Goal: Information Seeking & Learning: Learn about a topic

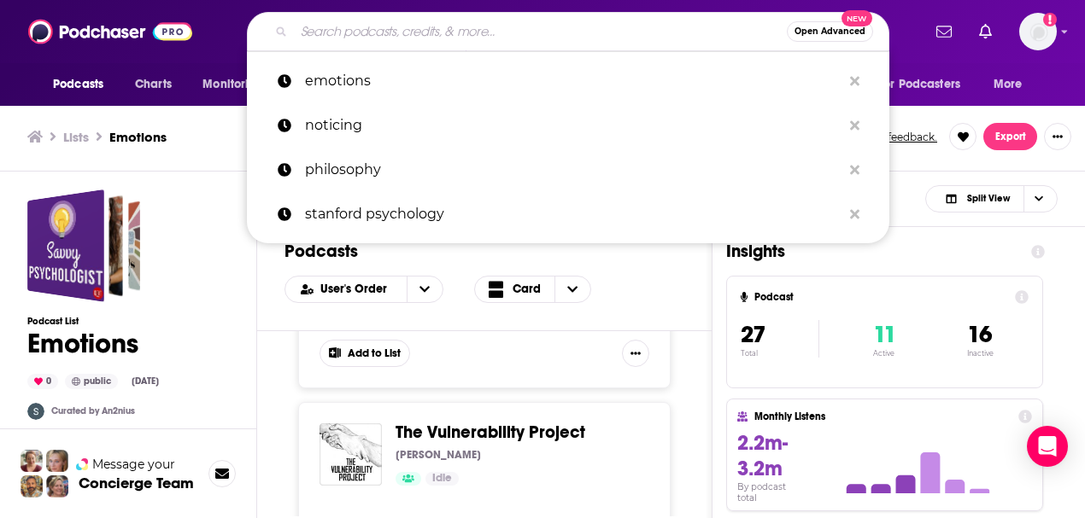
click at [378, 39] on input "Search podcasts, credits, & more..." at bounding box center [540, 31] width 493 height 27
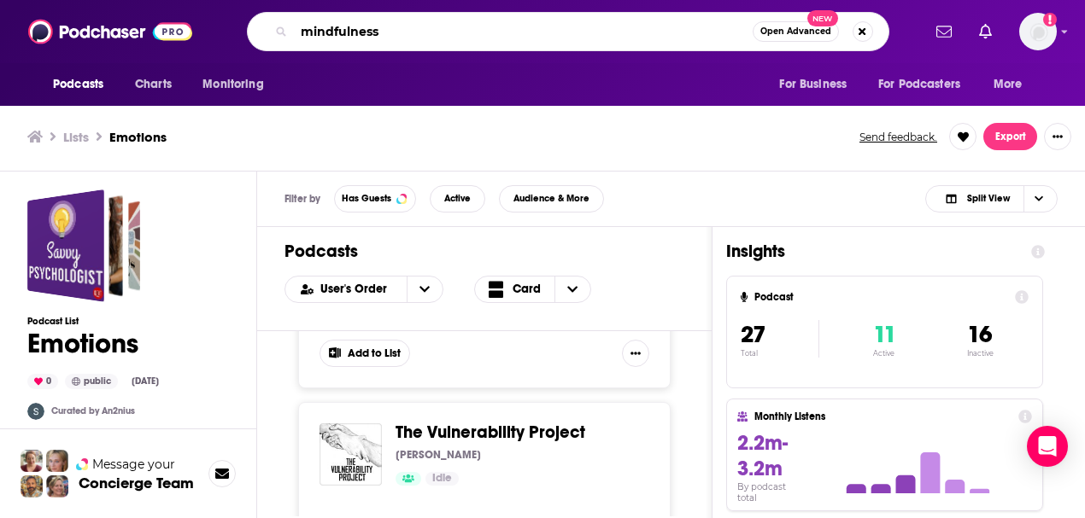
type input "mindfulness"
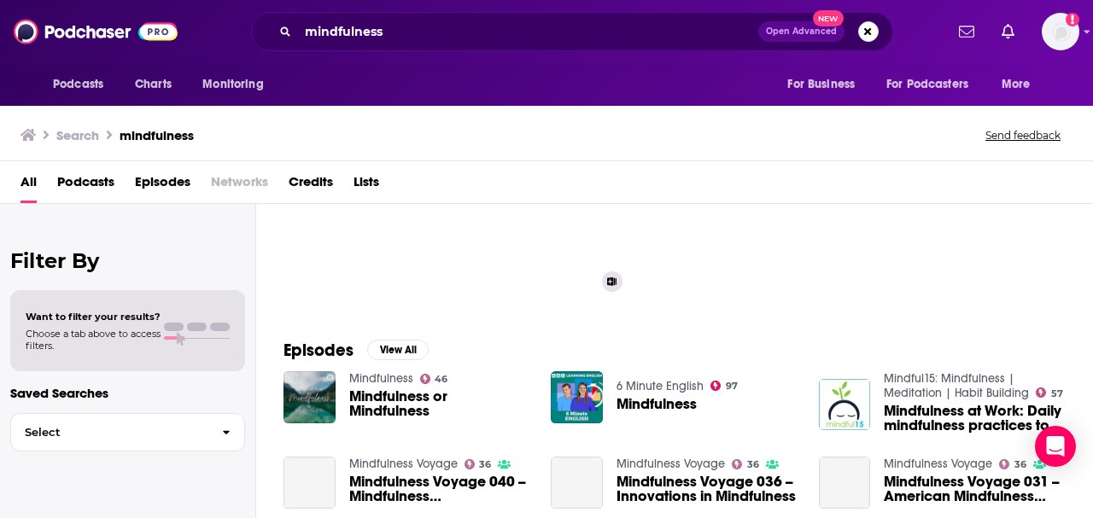
scroll to position [284, 0]
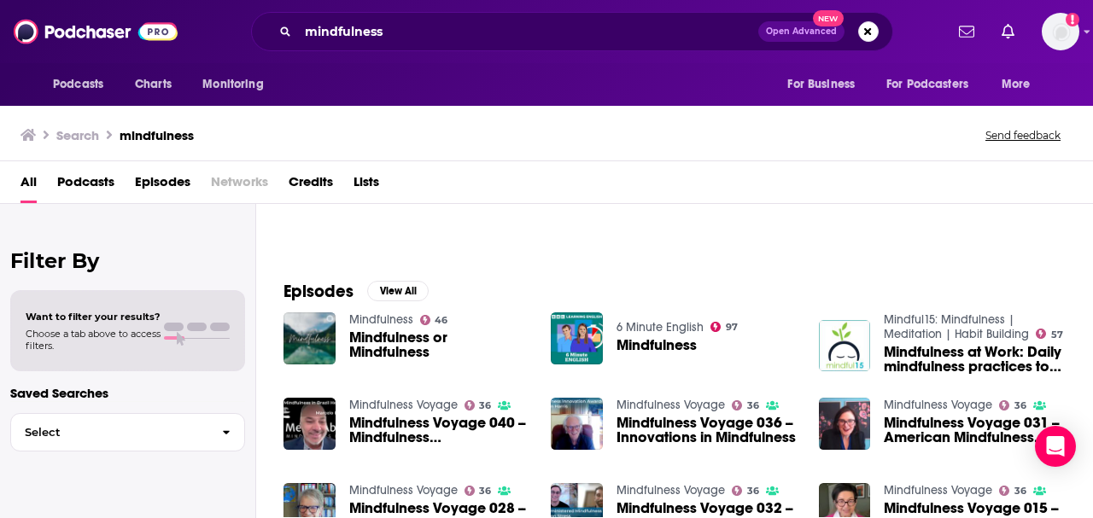
click at [88, 179] on span "Podcasts" at bounding box center [85, 185] width 57 height 35
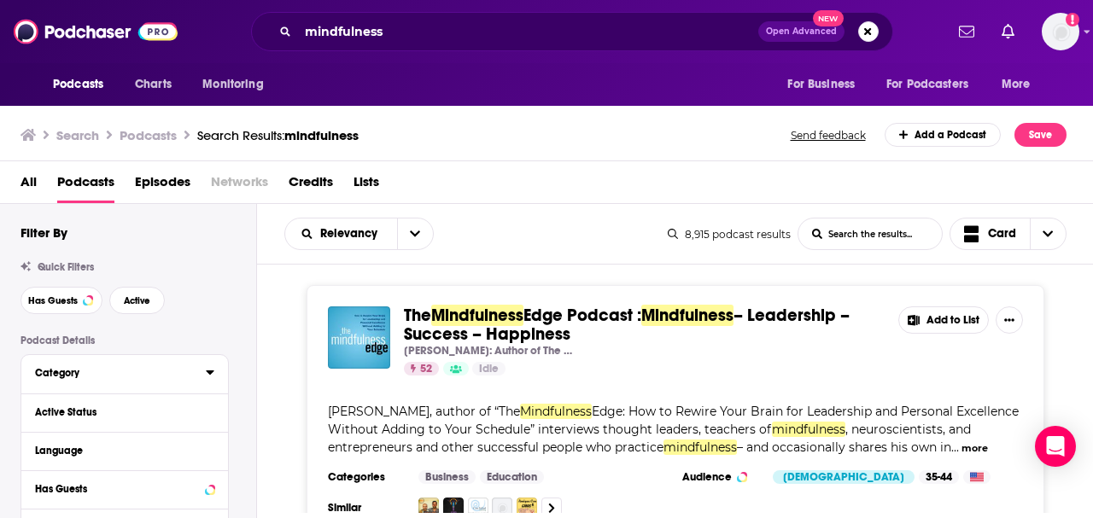
click at [132, 372] on div "Category" at bounding box center [115, 373] width 160 height 12
click at [208, 371] on icon at bounding box center [210, 373] width 9 height 14
click at [56, 305] on span "Has Guests" at bounding box center [53, 300] width 50 height 9
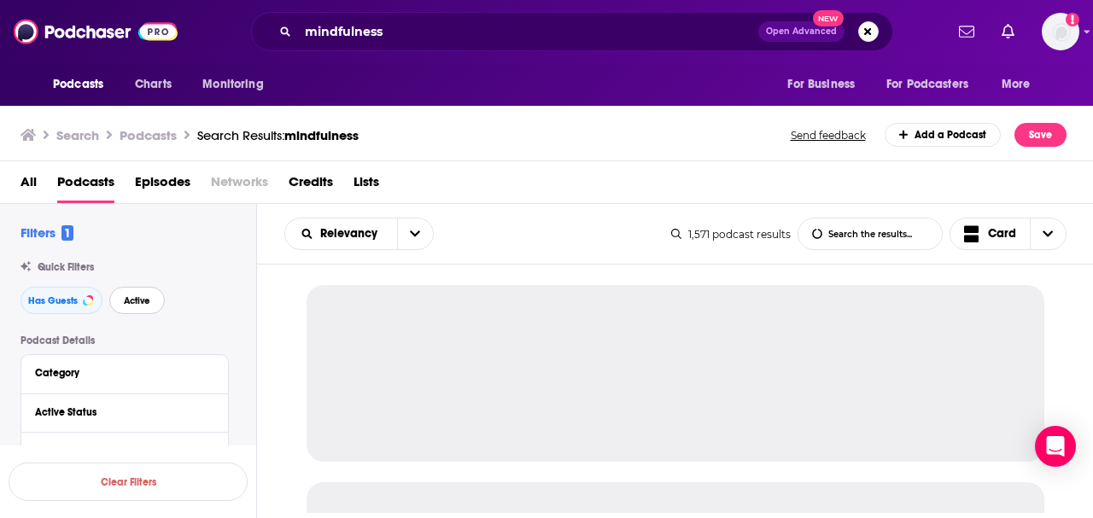
click at [137, 296] on span "Active" at bounding box center [137, 300] width 26 height 9
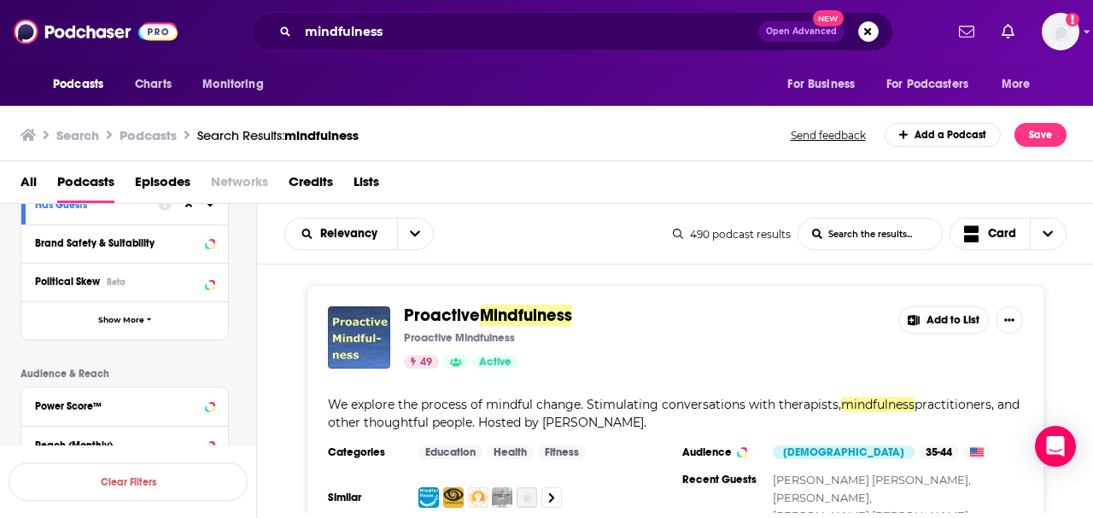
scroll to position [398, 0]
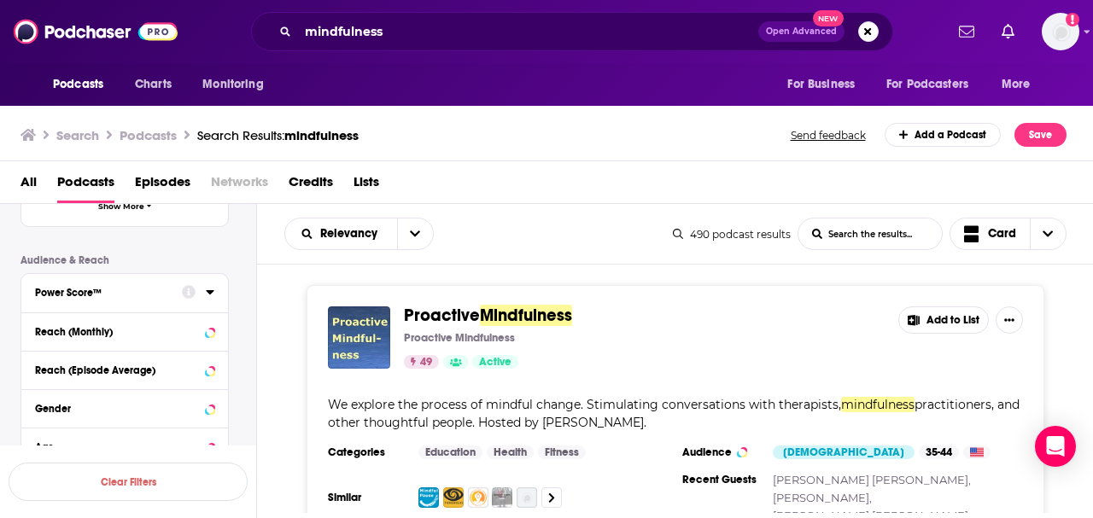
click at [158, 287] on div "Power Score™" at bounding box center [103, 293] width 136 height 12
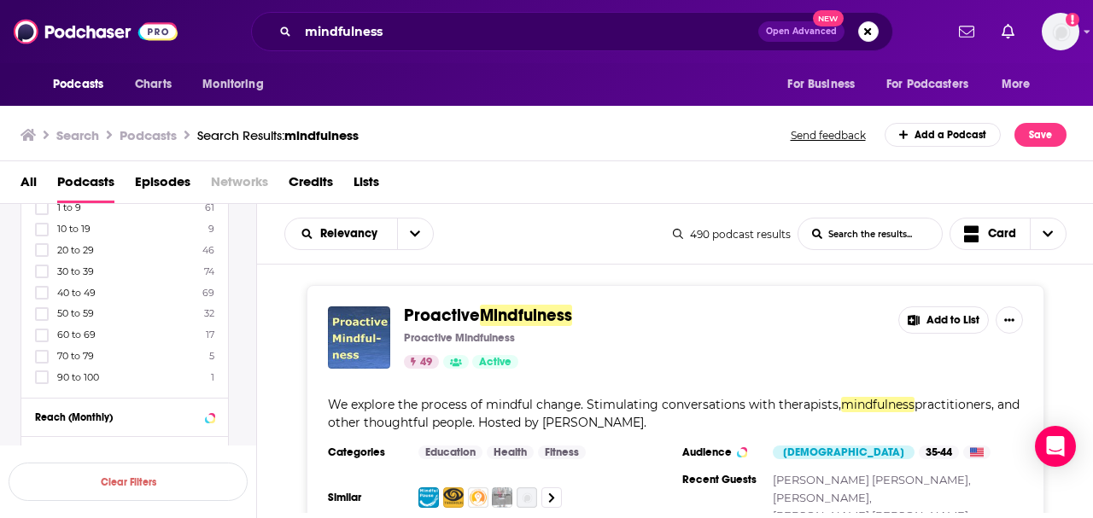
scroll to position [569, 0]
click at [41, 335] on icon at bounding box center [42, 339] width 10 height 8
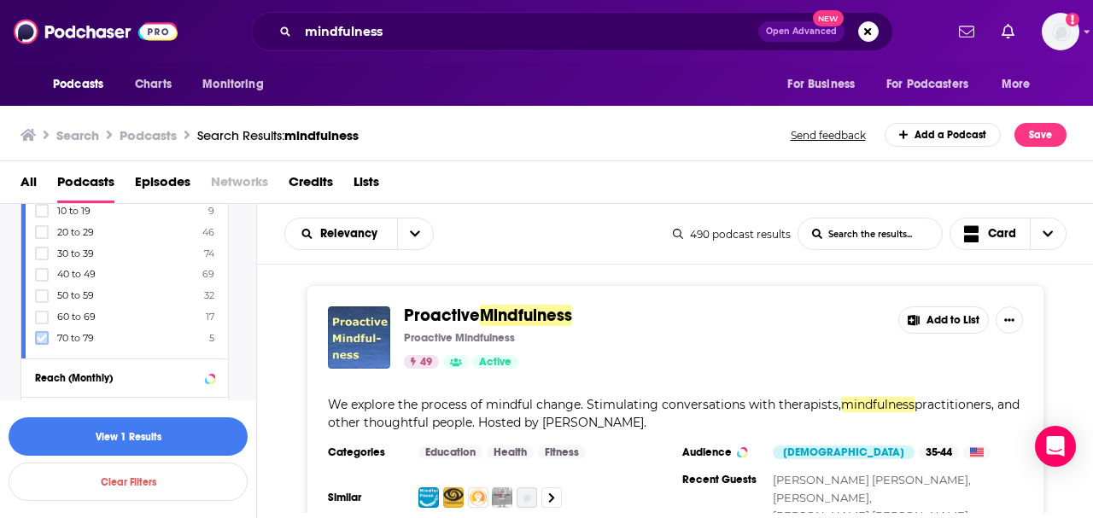
click at [43, 333] on icon at bounding box center [42, 338] width 10 height 10
click at [150, 430] on button "View 23 Results" at bounding box center [128, 437] width 239 height 38
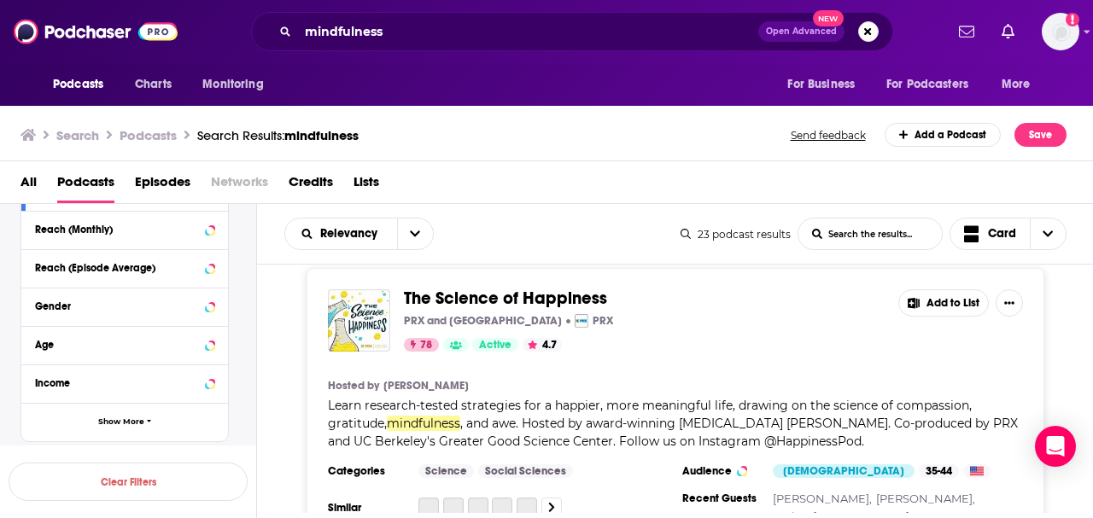
scroll to position [854, 0]
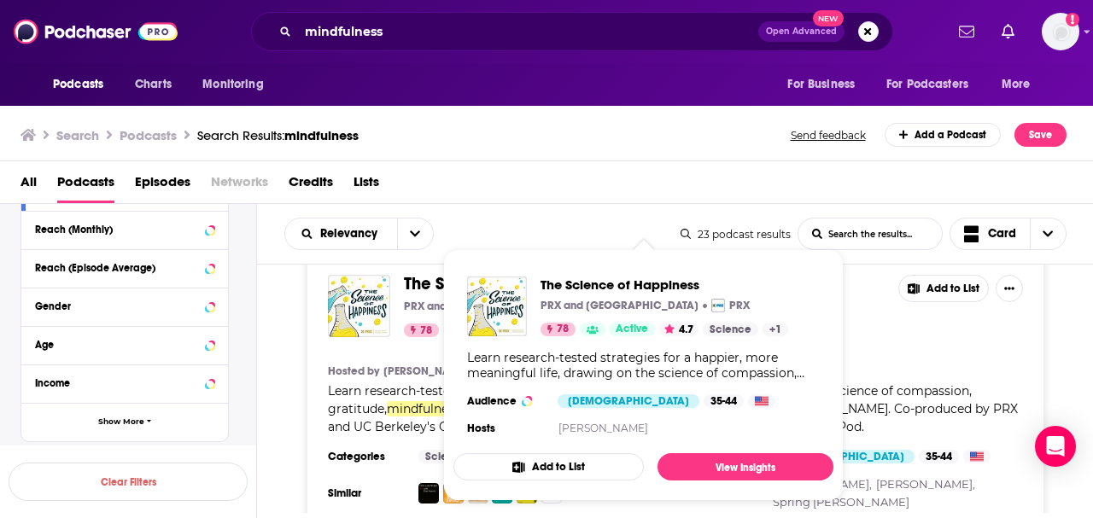
click at [454, 294] on div "The Science of Happiness PRX and Greater Good Science Center PRX 78 Active 4.7 …" at bounding box center [644, 358] width 380 height 190
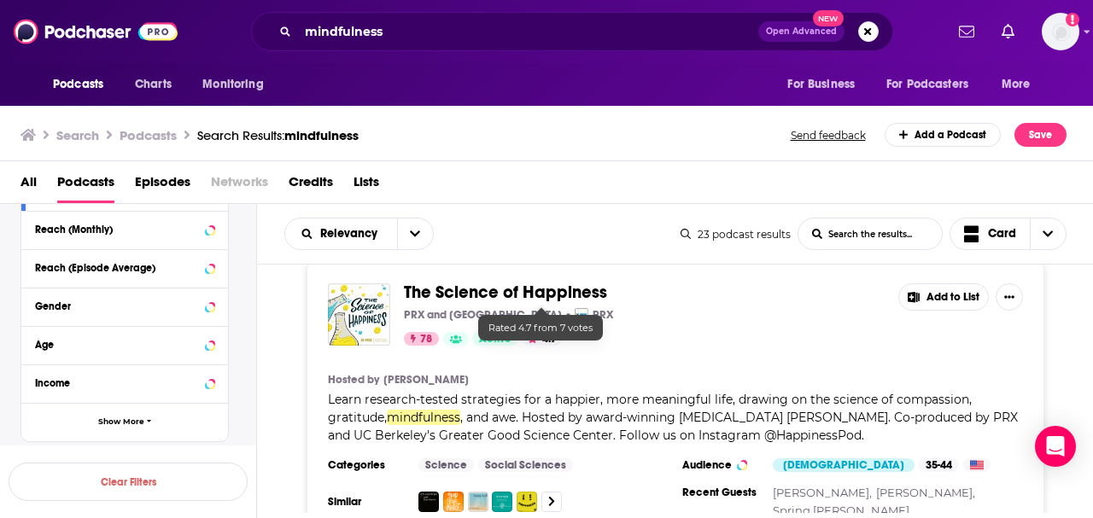
scroll to position [797, 0]
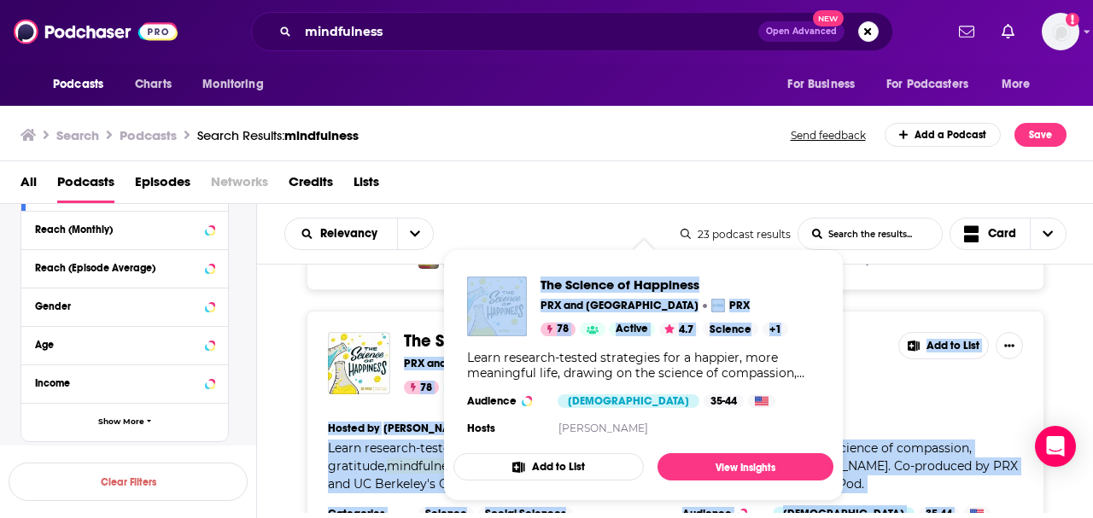
drag, startPoint x: 625, startPoint y: 344, endPoint x: 461, endPoint y: 343, distance: 164.0
click at [461, 343] on div "Podcasts Charts Monitoring mindfulness Open Advanced New For Business For Podca…" at bounding box center [546, 259] width 1093 height 518
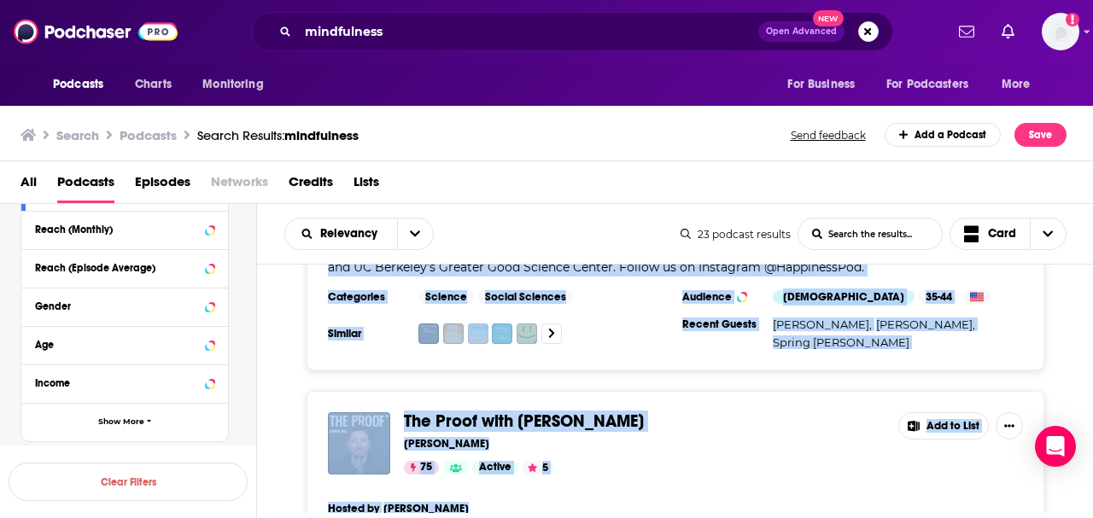
scroll to position [1025, 0]
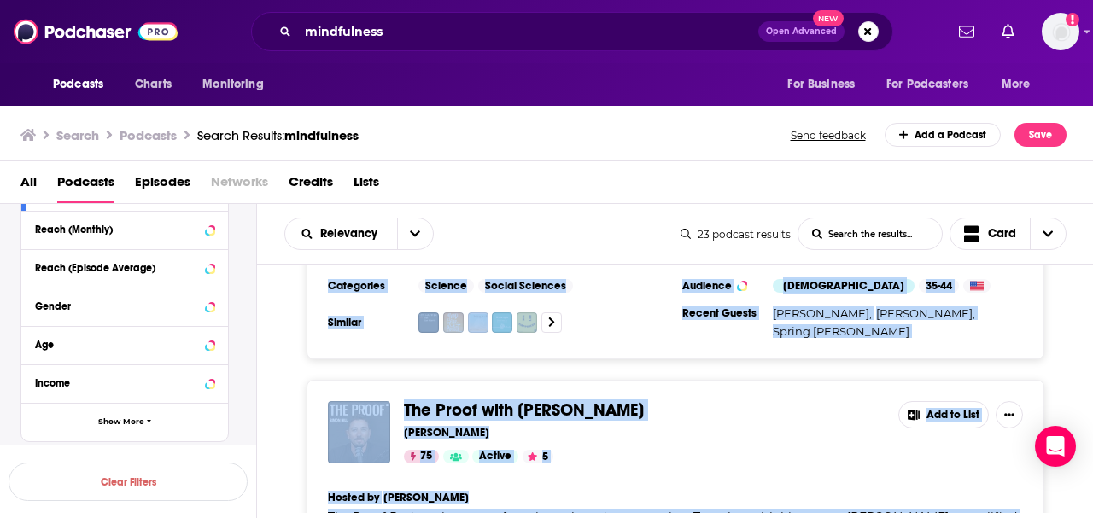
click at [306, 399] on div "The Proof with [PERSON_NAME] [PERSON_NAME] 75 Active 5 Add to List Hosted by [P…" at bounding box center [675, 518] width 837 height 277
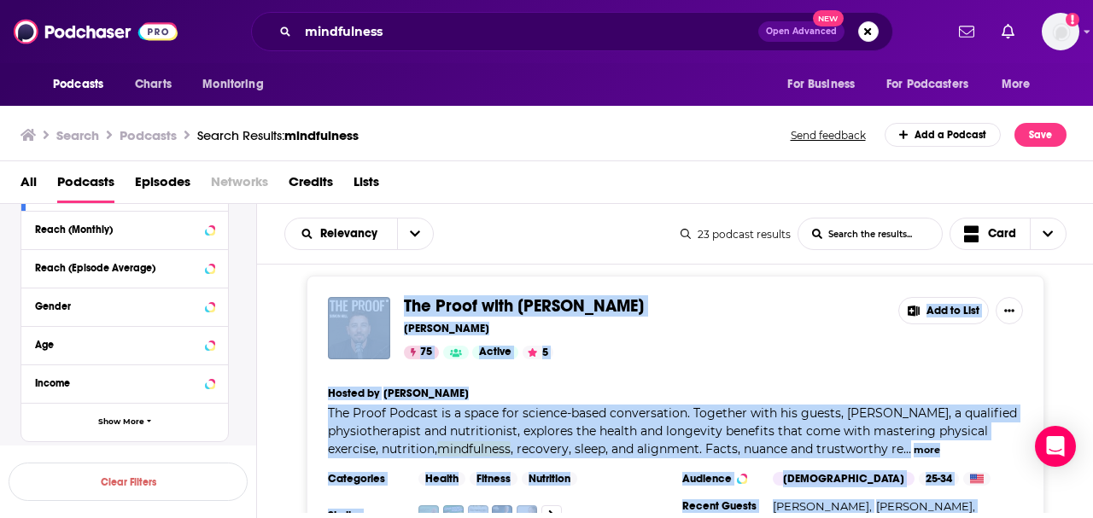
scroll to position [1139, 0]
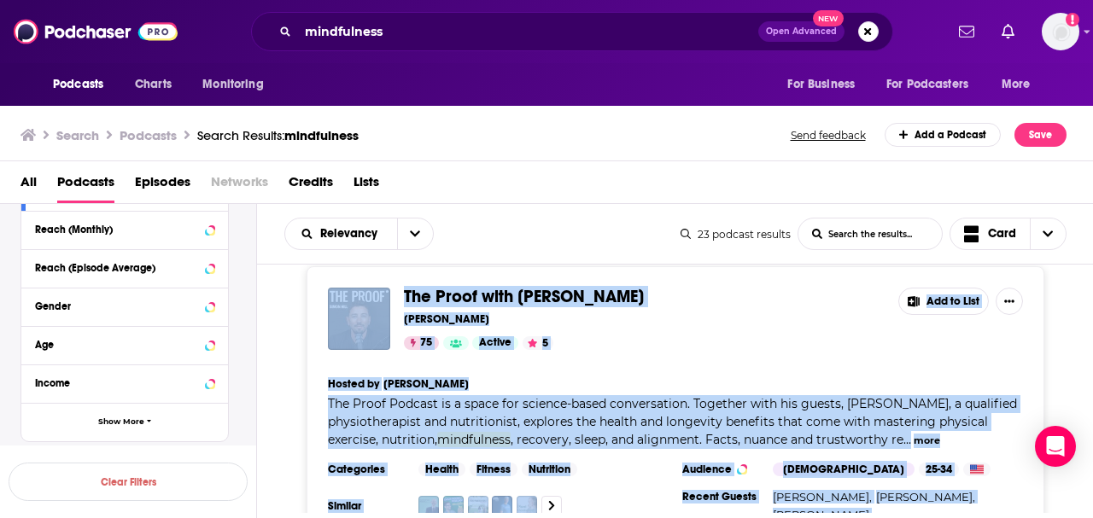
click at [310, 401] on div "The Proof with [PERSON_NAME] [PERSON_NAME] 75 Active 5 Add to List Hosted by [P…" at bounding box center [676, 405] width 738 height 277
click at [718, 325] on div "The Proof with [PERSON_NAME] [PERSON_NAME] 75 Active 5" at bounding box center [644, 319] width 481 height 62
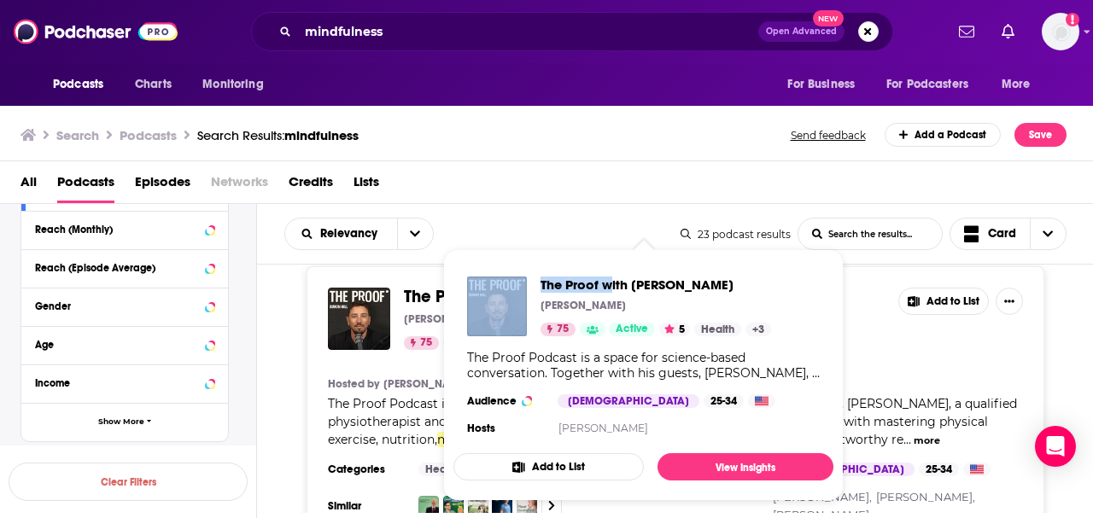
drag, startPoint x: 614, startPoint y: 290, endPoint x: 489, endPoint y: 284, distance: 125.7
click at [495, 284] on div "The Proof with [PERSON_NAME] [PERSON_NAME] 75 Active 5 Health + 3" at bounding box center [619, 307] width 304 height 60
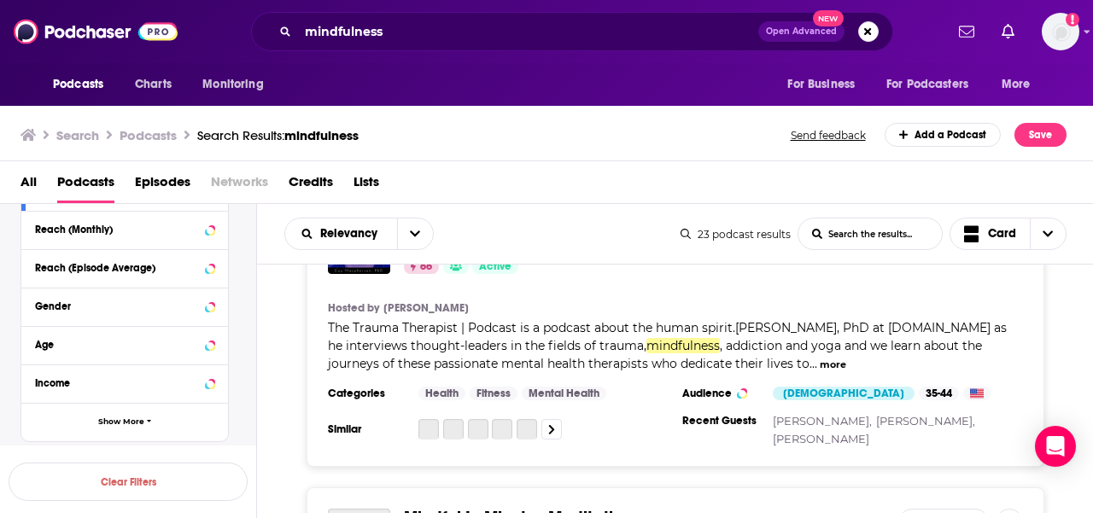
scroll to position [2106, 0]
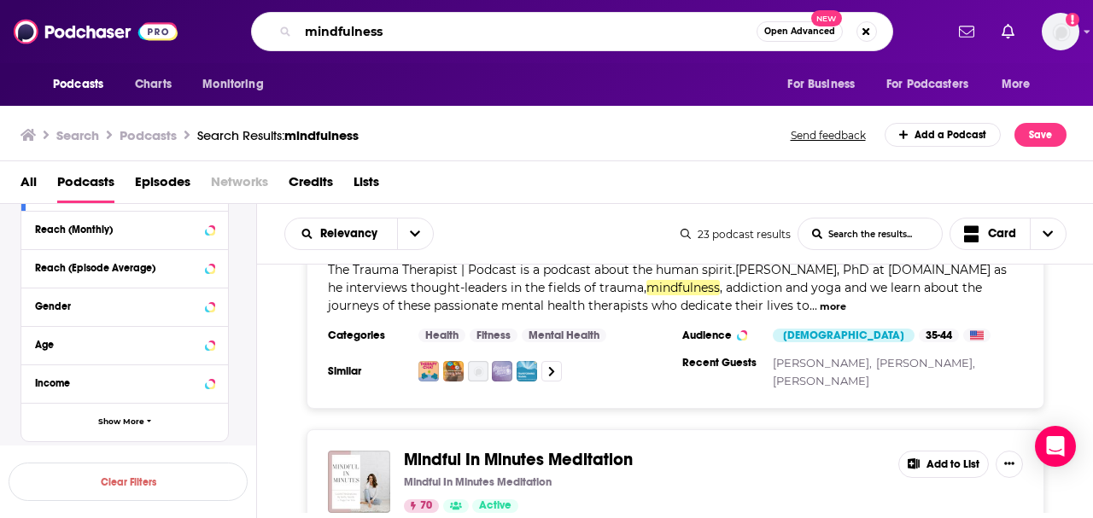
drag, startPoint x: 395, startPoint y: 24, endPoint x: 269, endPoint y: 10, distance: 127.2
click at [269, 17] on div "mindfulness Open Advanced New" at bounding box center [572, 31] width 642 height 39
type input "philosophy"
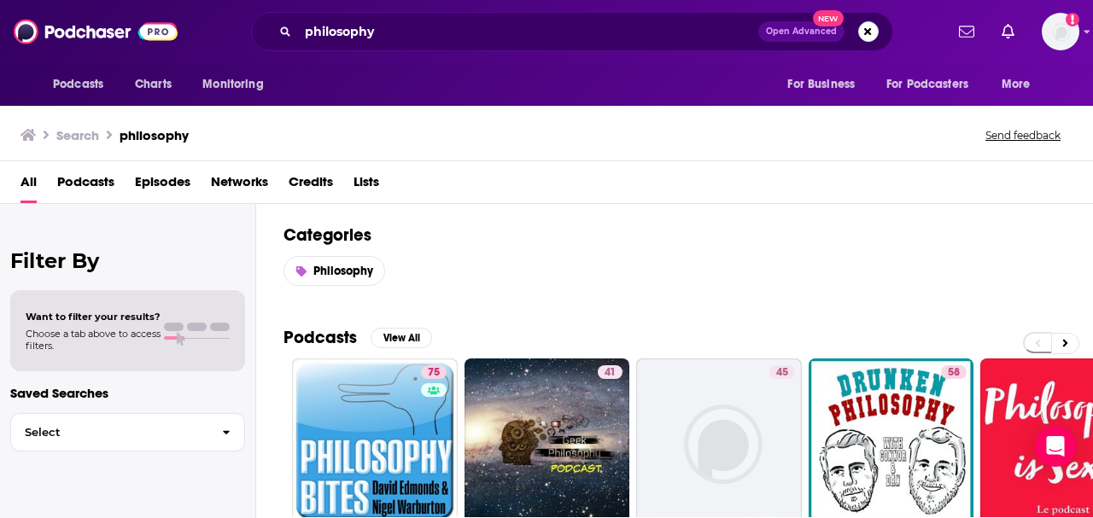
click at [73, 176] on span "Podcasts" at bounding box center [85, 185] width 57 height 35
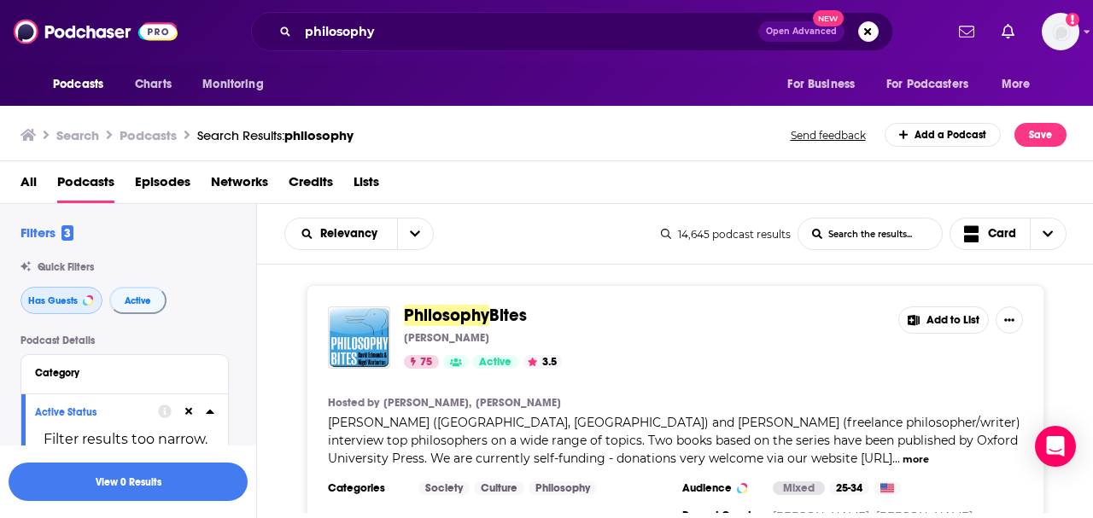
click at [77, 297] on span "Has Guests" at bounding box center [53, 300] width 50 height 9
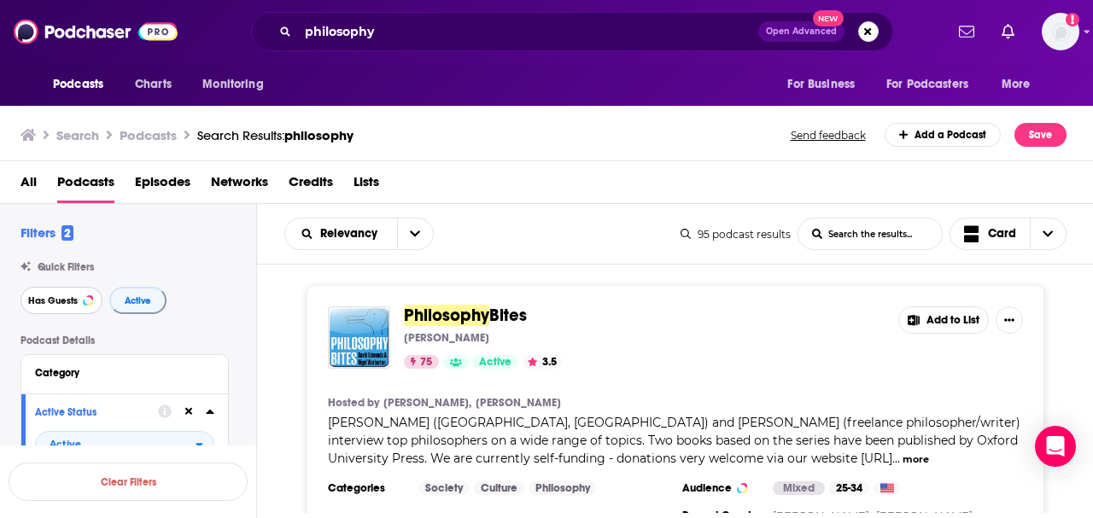
click at [73, 303] on span "Has Guests" at bounding box center [53, 300] width 50 height 9
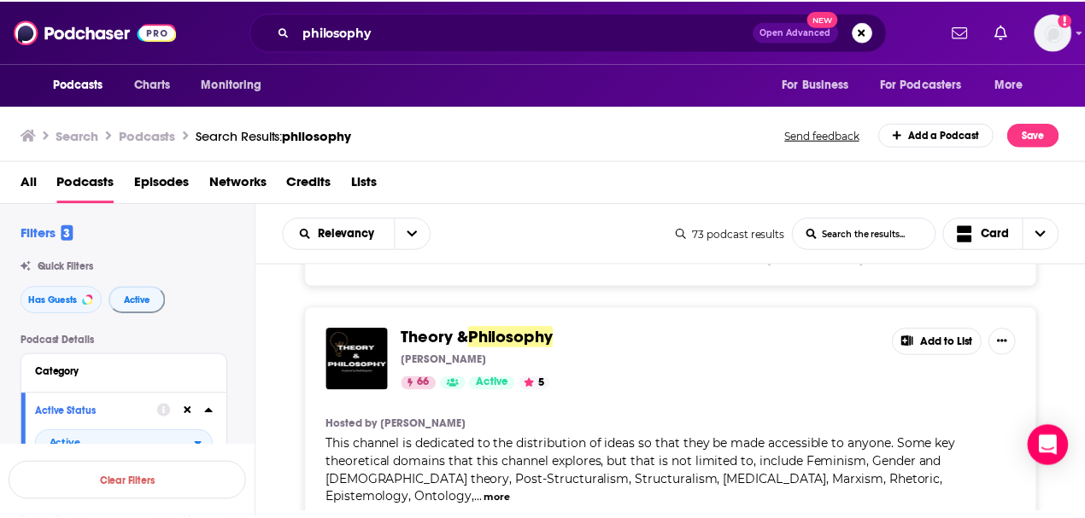
scroll to position [1139, 0]
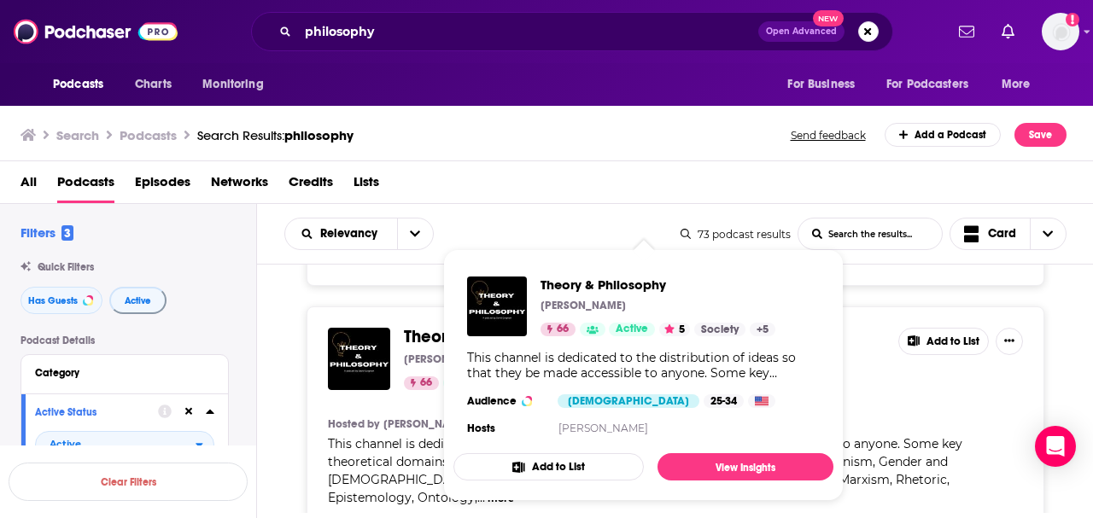
click at [420, 334] on span "Theory &" at bounding box center [437, 336] width 67 height 21
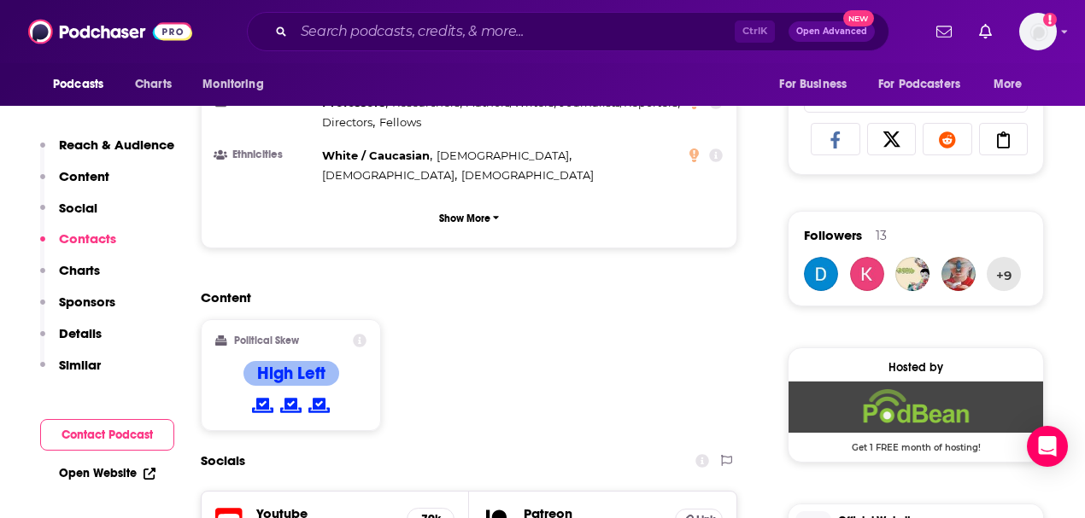
scroll to position [1309, 0]
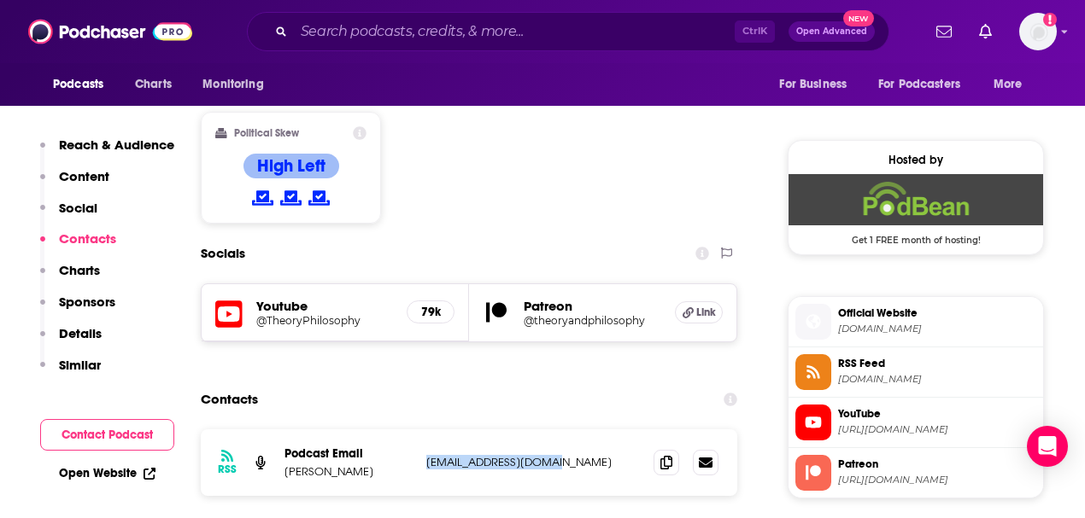
drag, startPoint x: 579, startPoint y: 379, endPoint x: 428, endPoint y: 374, distance: 151.3
click at [428, 455] on p "[EMAIL_ADDRESS][DOMAIN_NAME]" at bounding box center [533, 462] width 214 height 15
copy p "[EMAIL_ADDRESS][DOMAIN_NAME]"
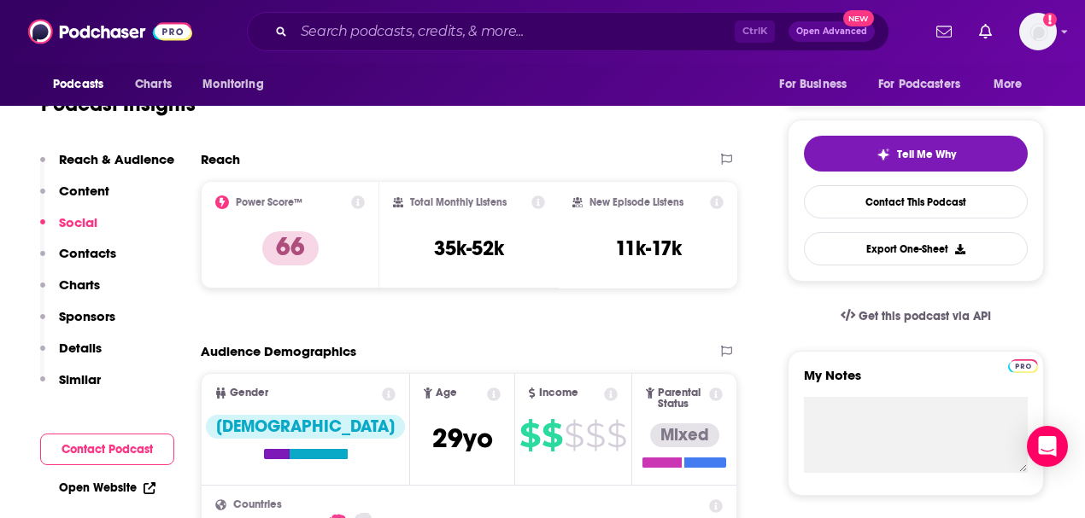
scroll to position [0, 0]
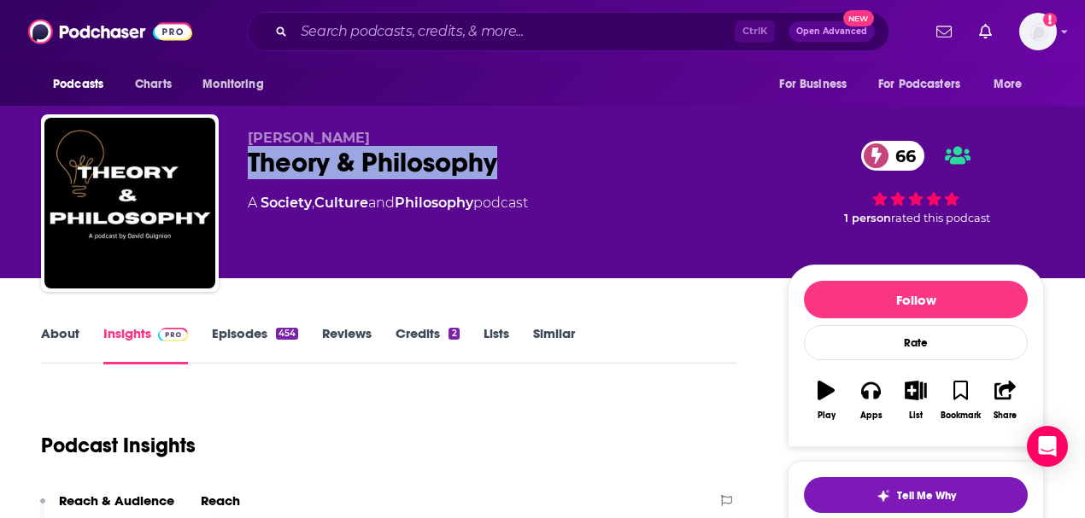
drag, startPoint x: 497, startPoint y: 174, endPoint x: 250, endPoint y: 169, distance: 246.9
click at [250, 169] on div "Theory & Philosophy 66" at bounding box center [504, 162] width 513 height 33
copy h2 "Theory & Philosophy"
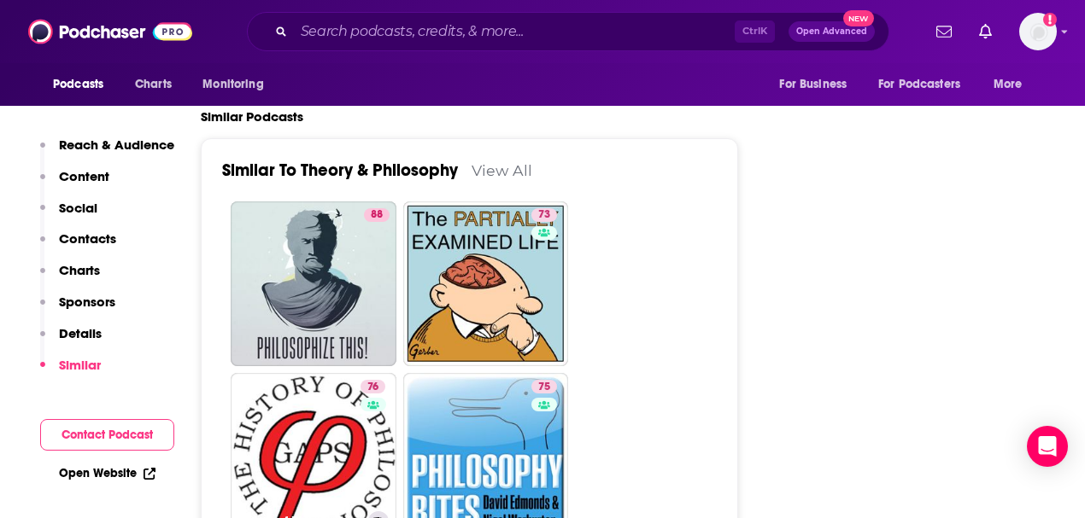
scroll to position [3246, 0]
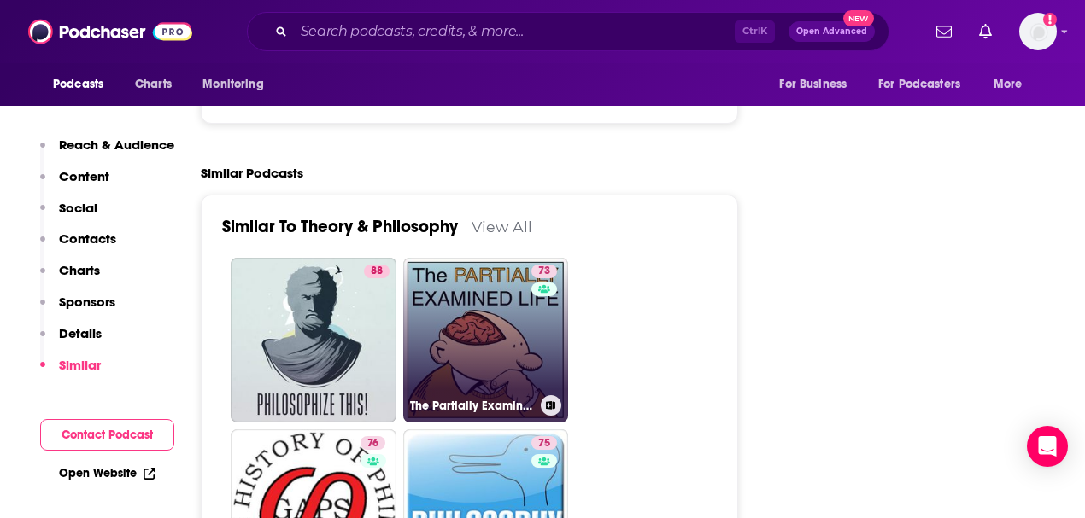
click at [455, 258] on link "73 The Partially Examined Life Philosophy Podcast" at bounding box center [486, 341] width 166 height 166
type input "[URL][DOMAIN_NAME]"
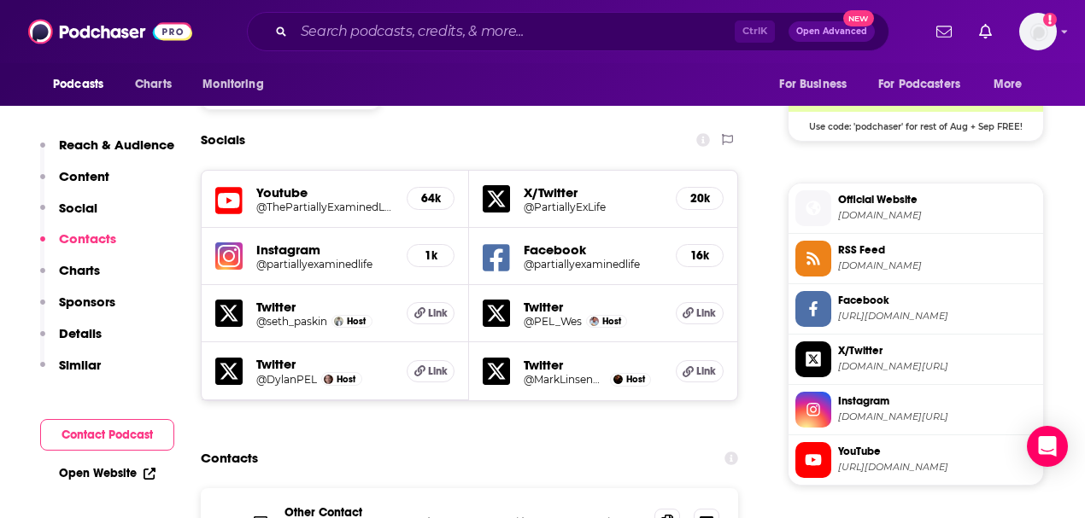
scroll to position [1651, 0]
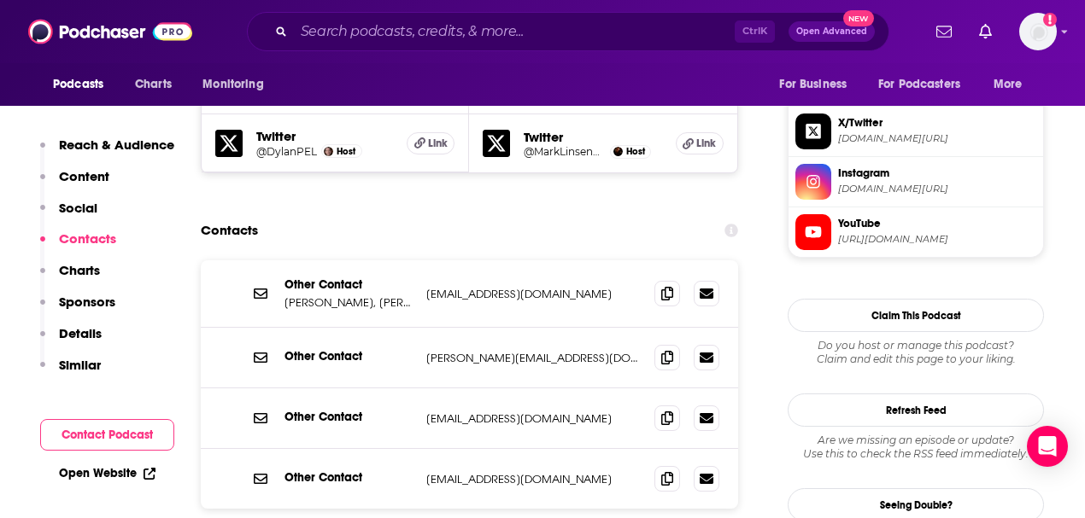
click at [427, 328] on div "Other Contact [PERSON_NAME][EMAIL_ADDRESS][DOMAIN_NAME] [PERSON_NAME][EMAIL_ADD…" at bounding box center [469, 358] width 537 height 61
drag, startPoint x: 427, startPoint y: 283, endPoint x: 530, endPoint y: 302, distance: 104.2
click at [527, 328] on div "Other Contact [PERSON_NAME][EMAIL_ADDRESS][DOMAIN_NAME] [PERSON_NAME][EMAIL_ADD…" at bounding box center [469, 358] width 537 height 61
drag, startPoint x: 608, startPoint y: 271, endPoint x: 429, endPoint y: 268, distance: 179.4
click at [429, 351] on p "[PERSON_NAME][EMAIL_ADDRESS][DOMAIN_NAME]" at bounding box center [533, 358] width 214 height 15
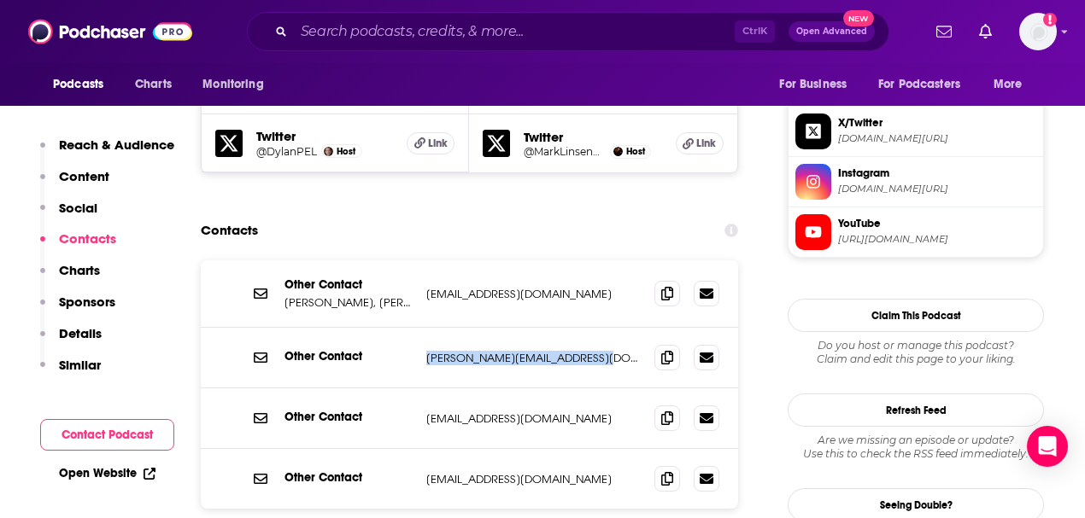
copy p "[PERSON_NAME][EMAIL_ADDRESS][DOMAIN_NAME]"
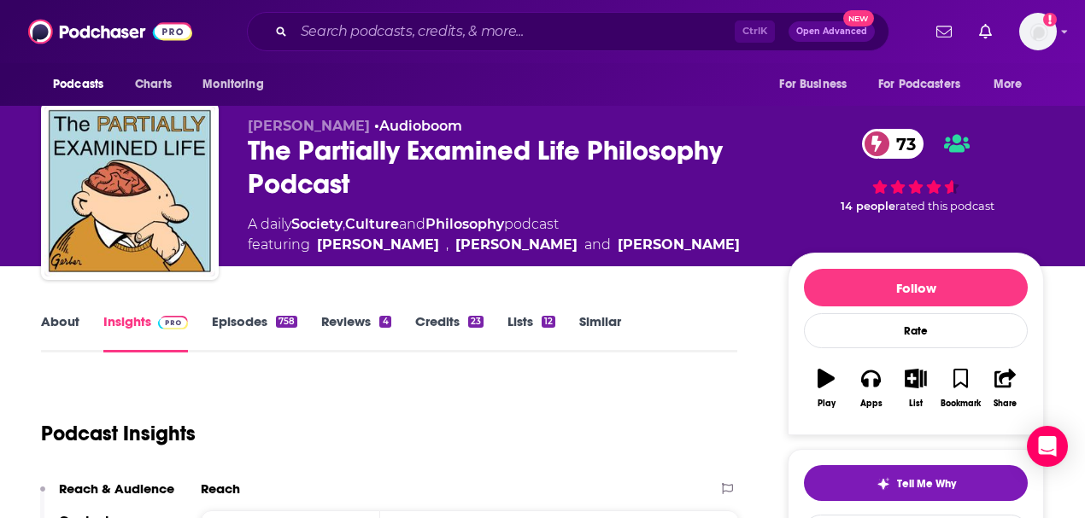
scroll to position [0, 0]
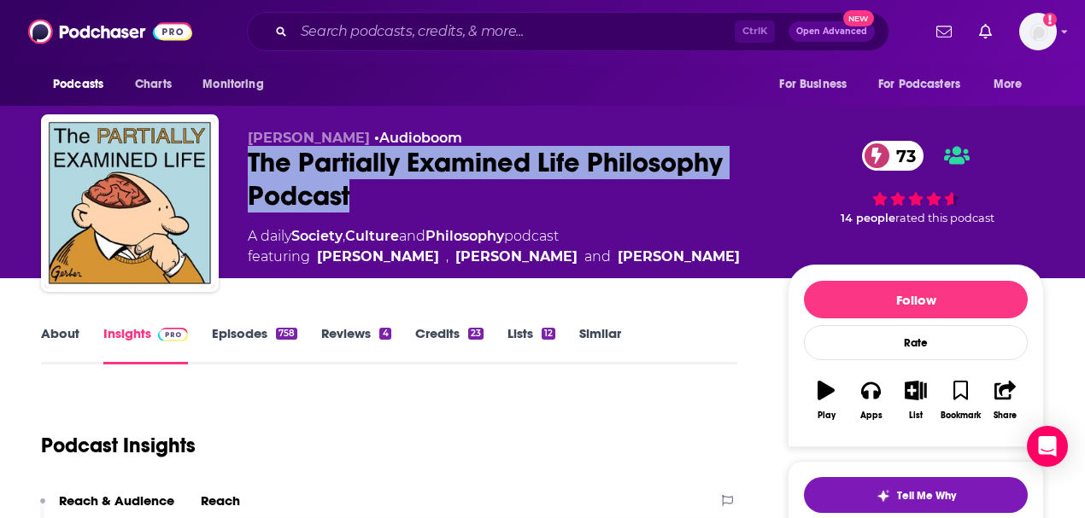
drag, startPoint x: 358, startPoint y: 209, endPoint x: 226, endPoint y: 169, distance: 137.5
click at [226, 169] on div "[PERSON_NAME] • Audioboom The Partially Examined Life Philosophy Podcast 73 A d…" at bounding box center [542, 206] width 1003 height 185
copy h2 "The Partially Examined Life Philosophy Podcast"
click at [46, 338] on link "About" at bounding box center [60, 344] width 38 height 39
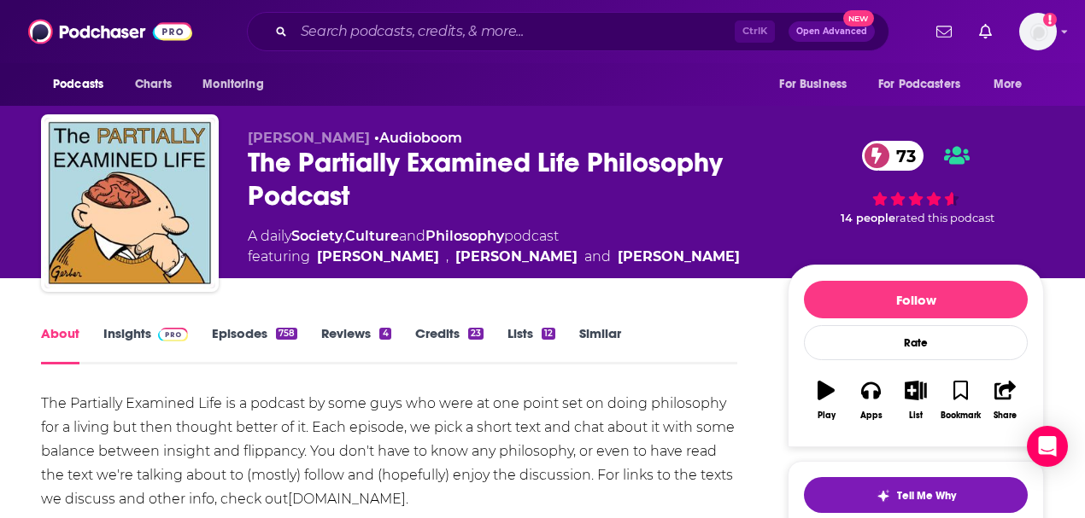
click at [128, 338] on link "Insights" at bounding box center [145, 344] width 85 height 39
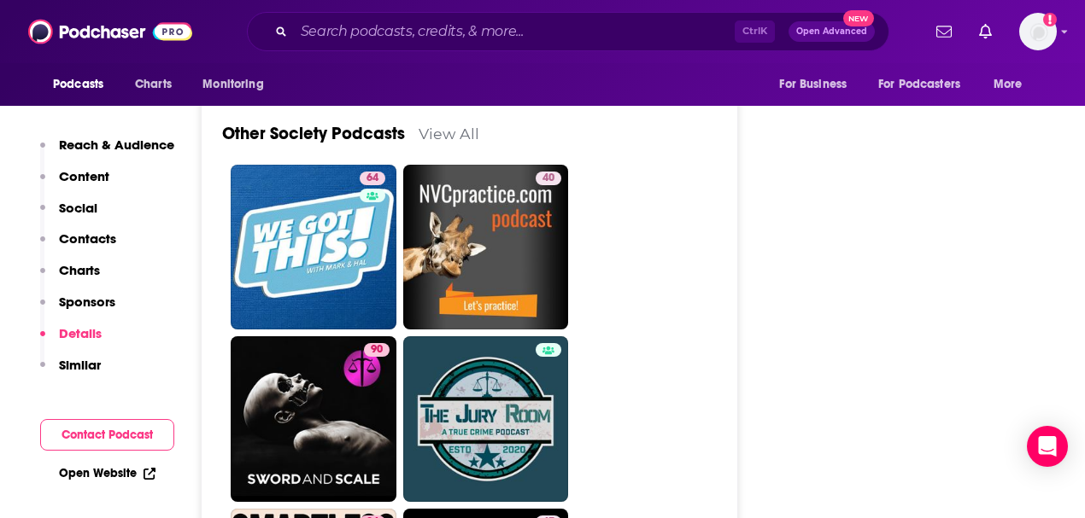
scroll to position [6321, 0]
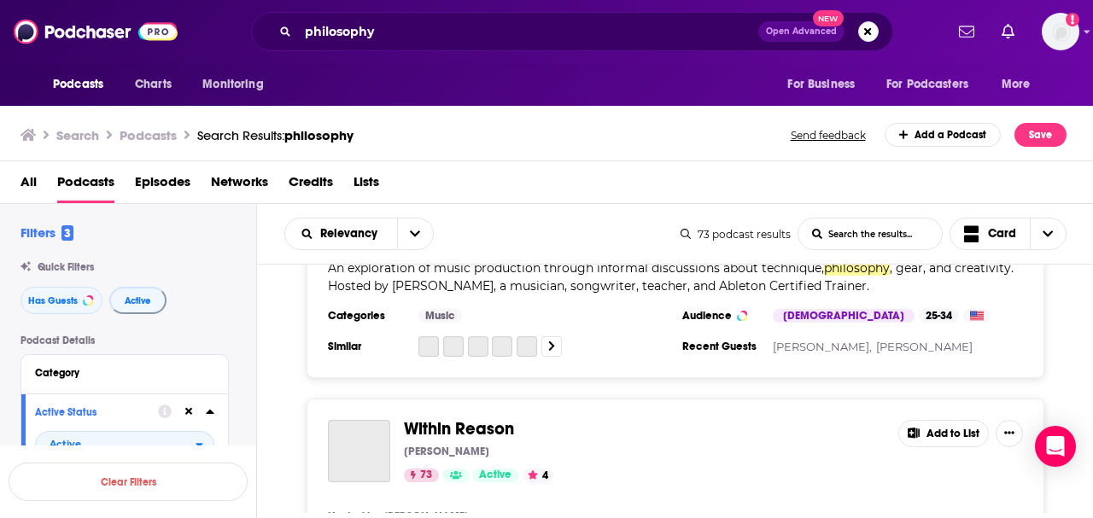
scroll to position [5638, 0]
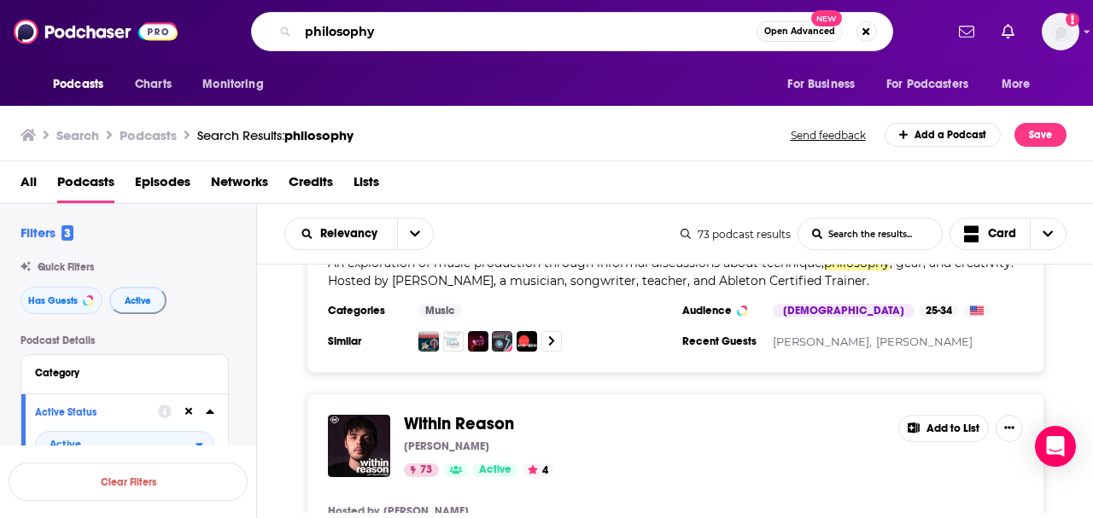
click at [391, 29] on input "philosophy" at bounding box center [527, 31] width 459 height 27
drag, startPoint x: 407, startPoint y: 30, endPoint x: 265, endPoint y: 36, distance: 141.9
click at [265, 36] on div "philosophy Open Advanced New" at bounding box center [572, 31] width 642 height 39
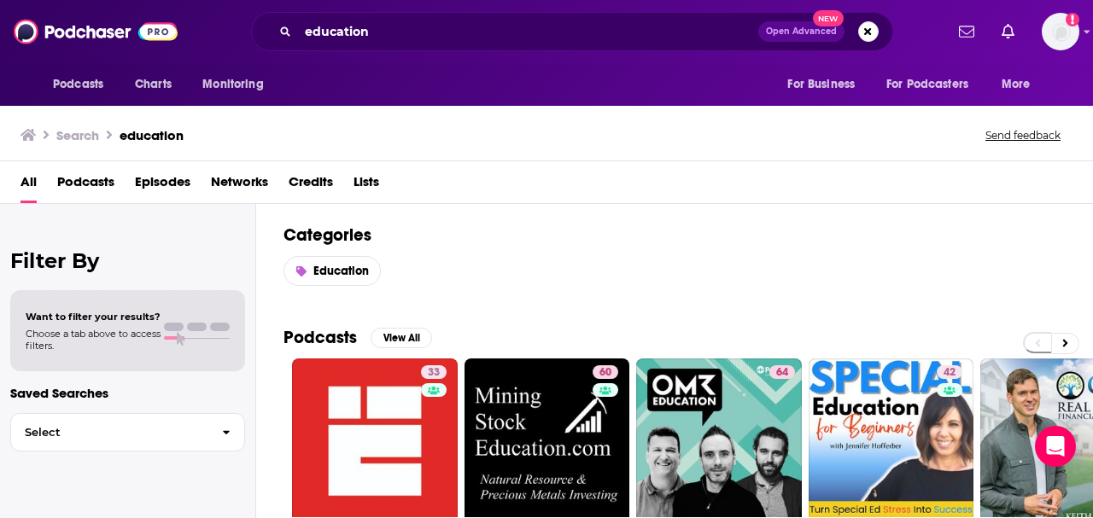
click at [91, 189] on span "Podcasts" at bounding box center [85, 185] width 57 height 35
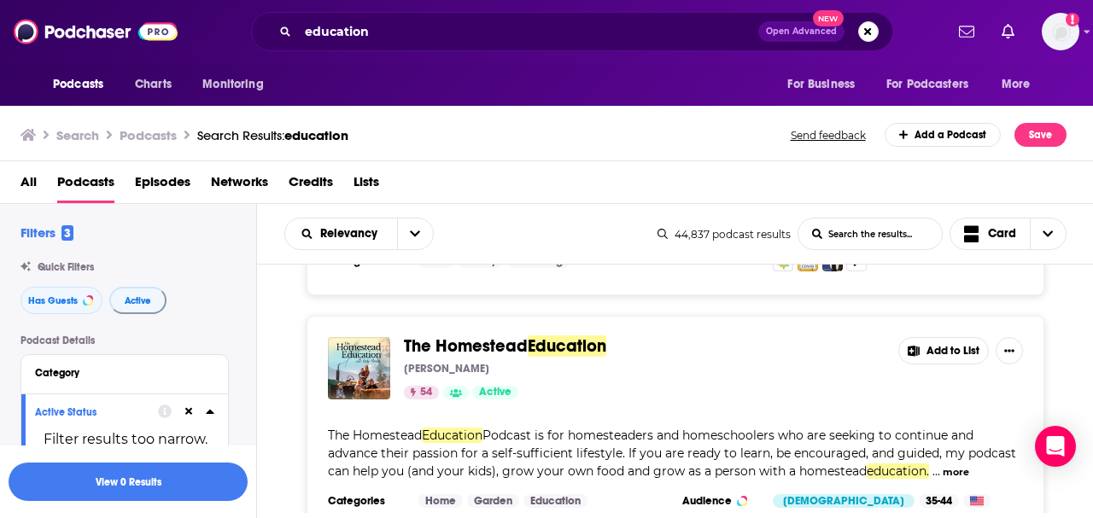
click at [139, 308] on button "Active" at bounding box center [137, 300] width 57 height 27
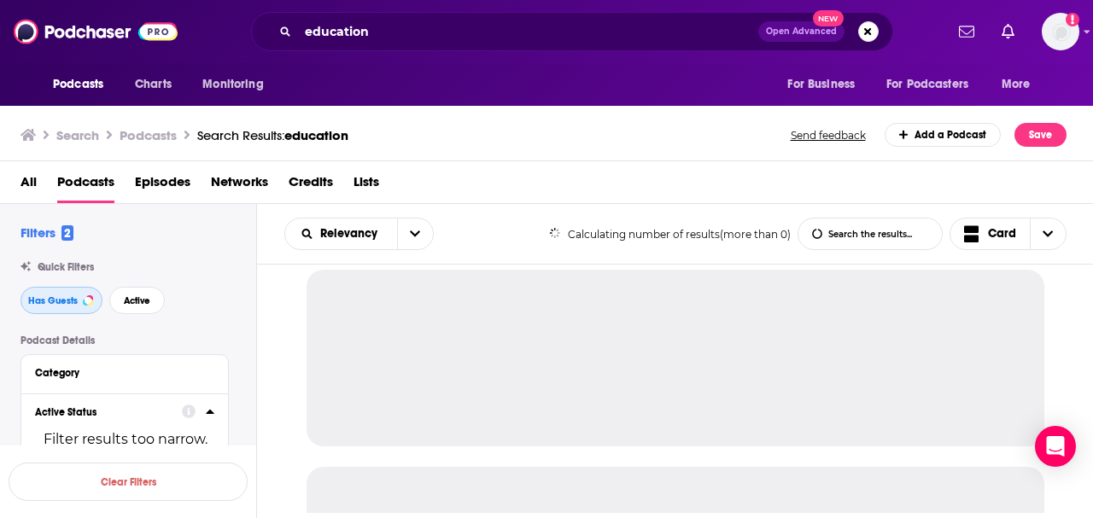
click at [79, 312] on button "Has Guests" at bounding box center [62, 300] width 82 height 27
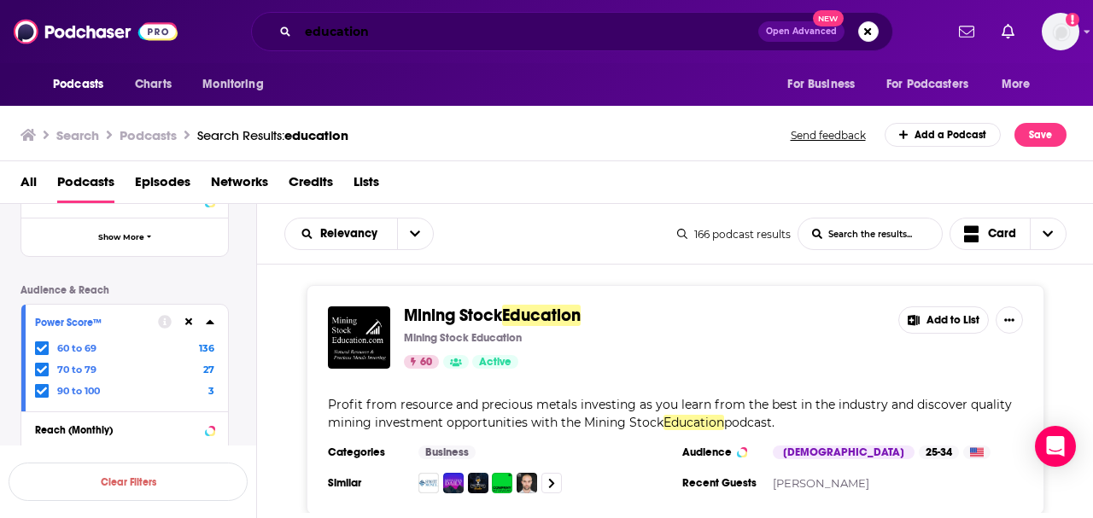
click at [307, 36] on input "education" at bounding box center [528, 31] width 460 height 27
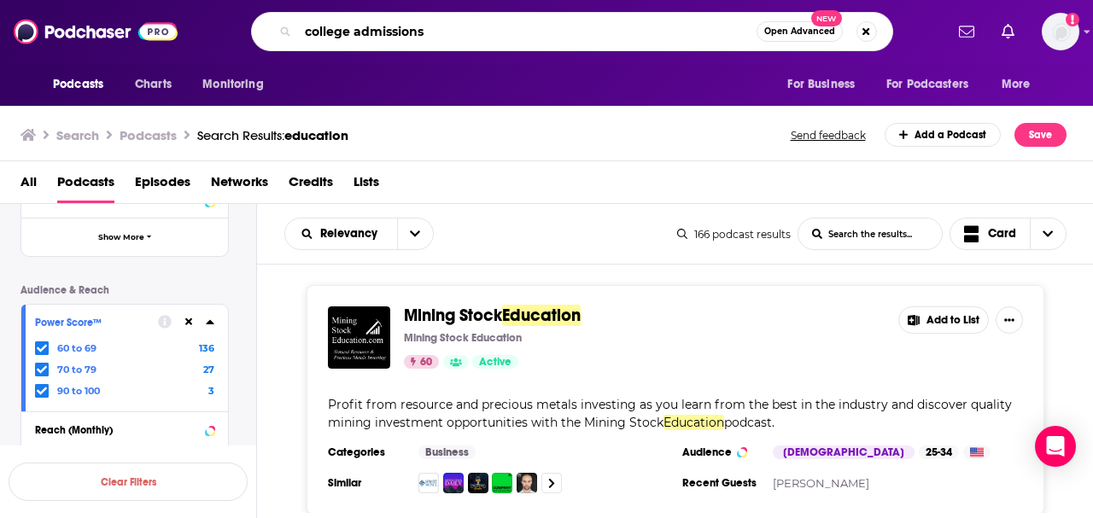
type input "college admissions"
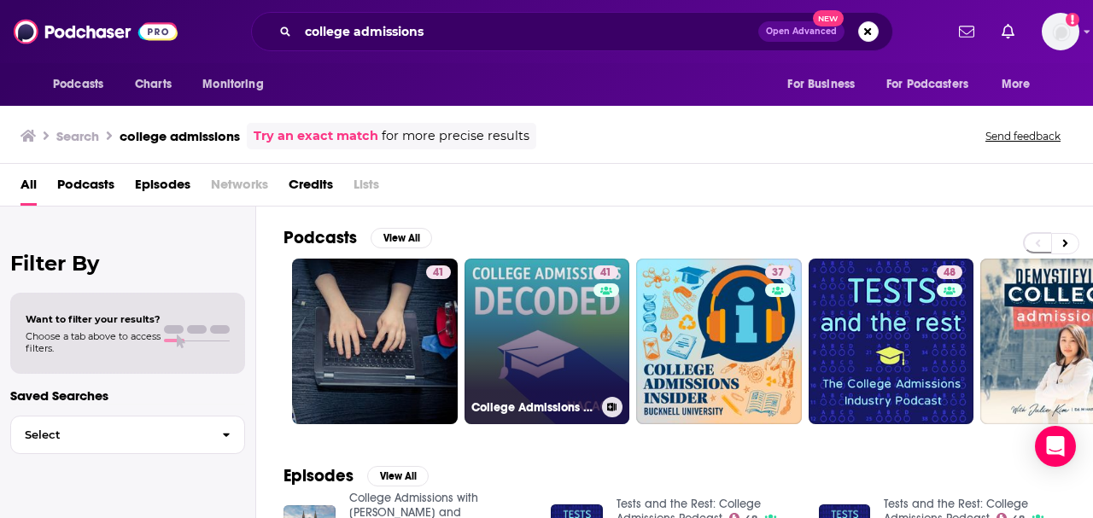
click at [547, 354] on link "41 College Admissions Decoded" at bounding box center [548, 342] width 166 height 166
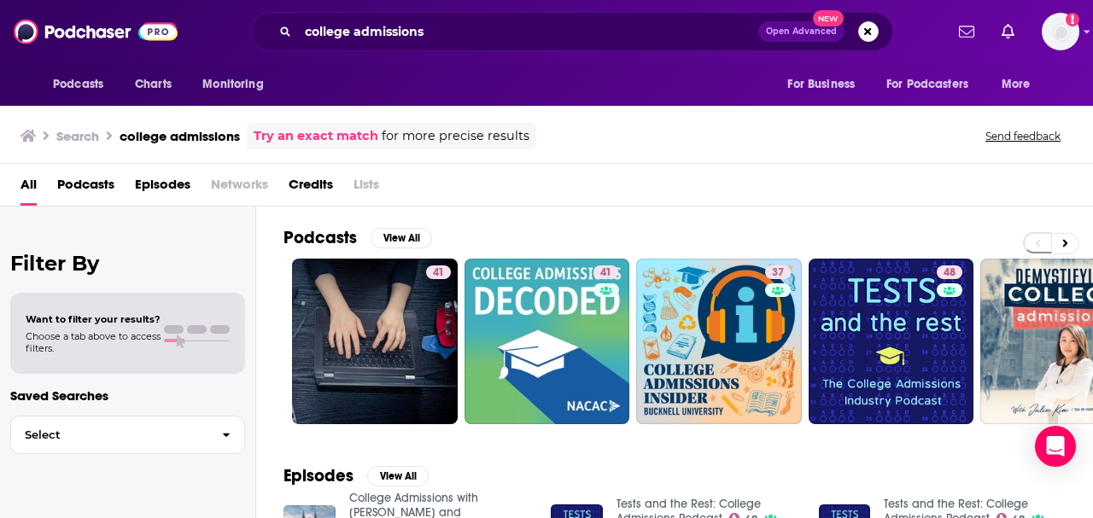
click at [87, 186] on span "Podcasts" at bounding box center [85, 188] width 57 height 35
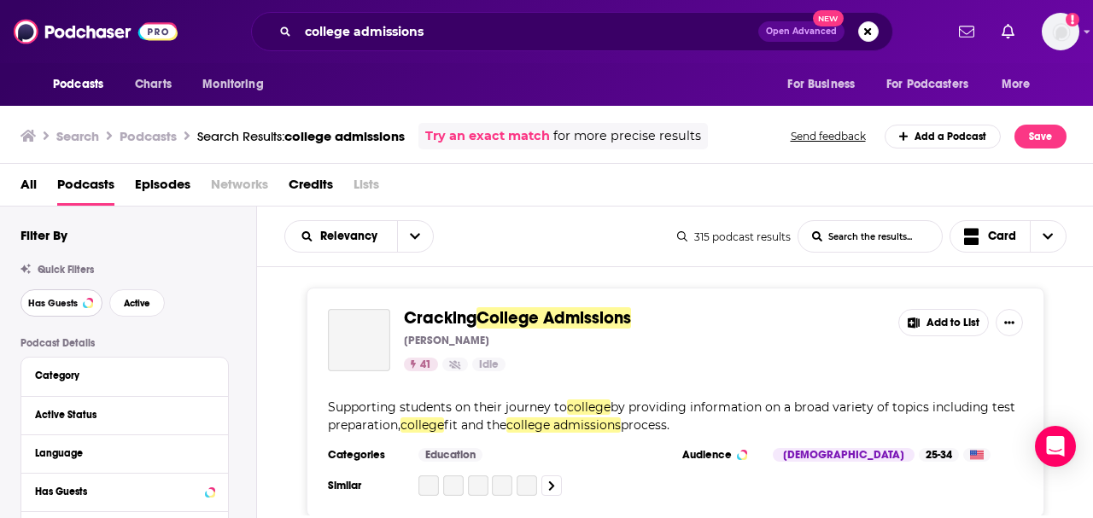
click at [79, 302] on button "Has Guests" at bounding box center [62, 303] width 82 height 27
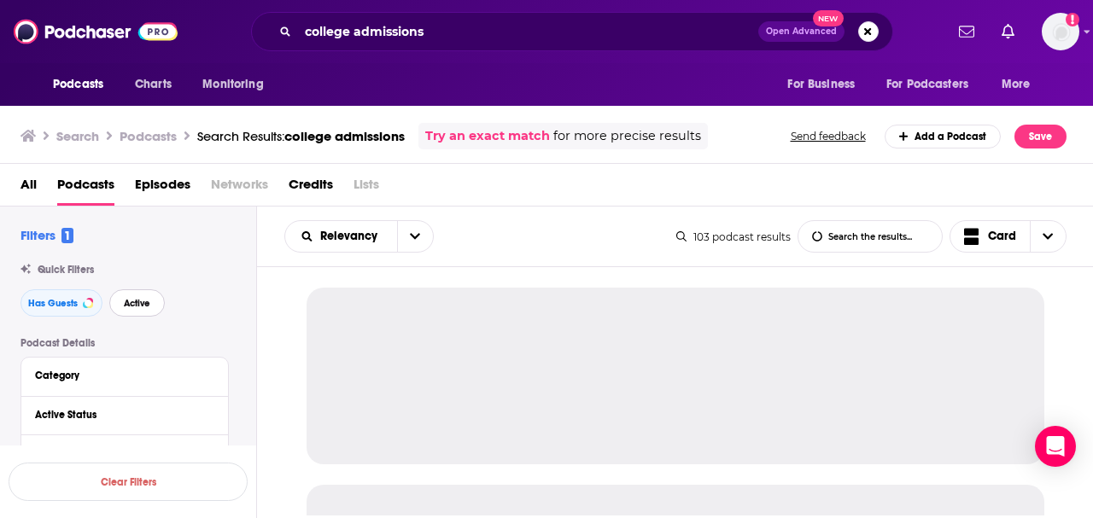
click at [121, 305] on button "Active" at bounding box center [137, 303] width 56 height 27
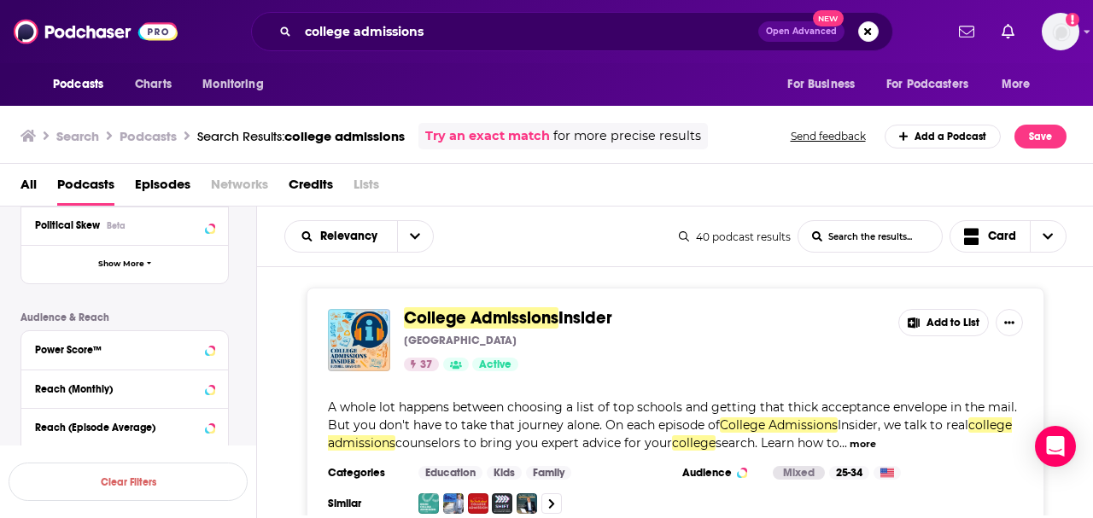
scroll to position [398, 0]
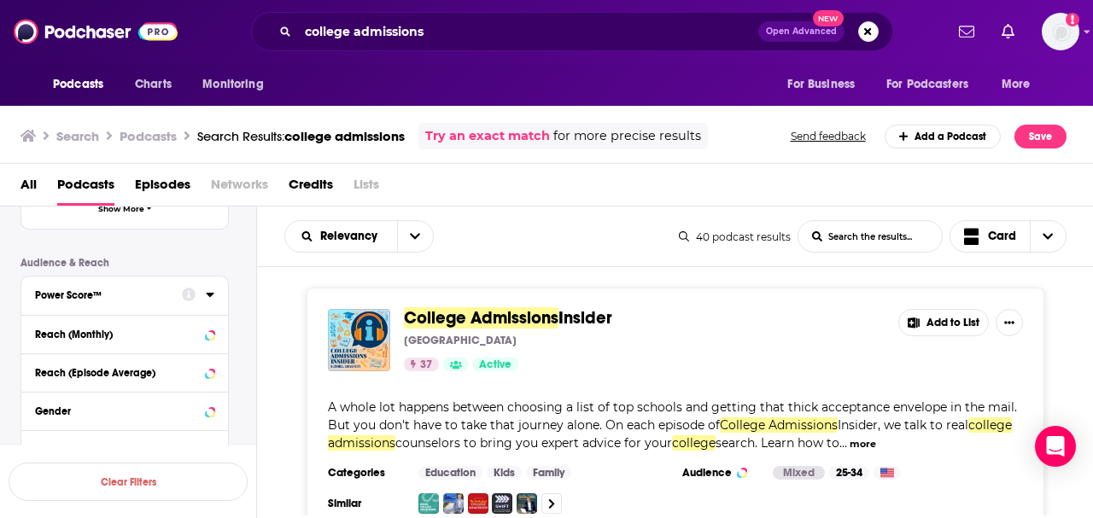
click at [149, 295] on div "Power Score™" at bounding box center [103, 296] width 136 height 12
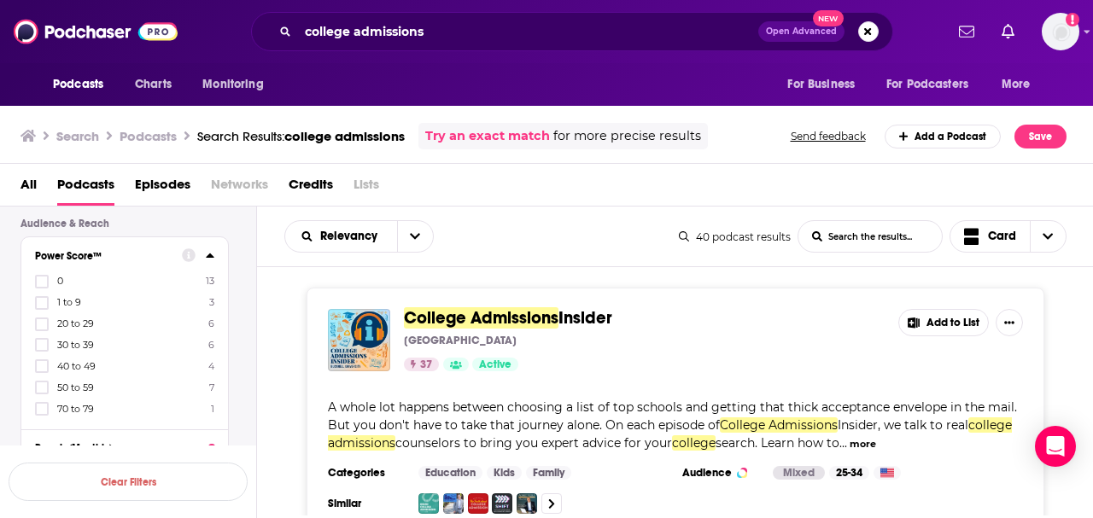
scroll to position [513, 0]
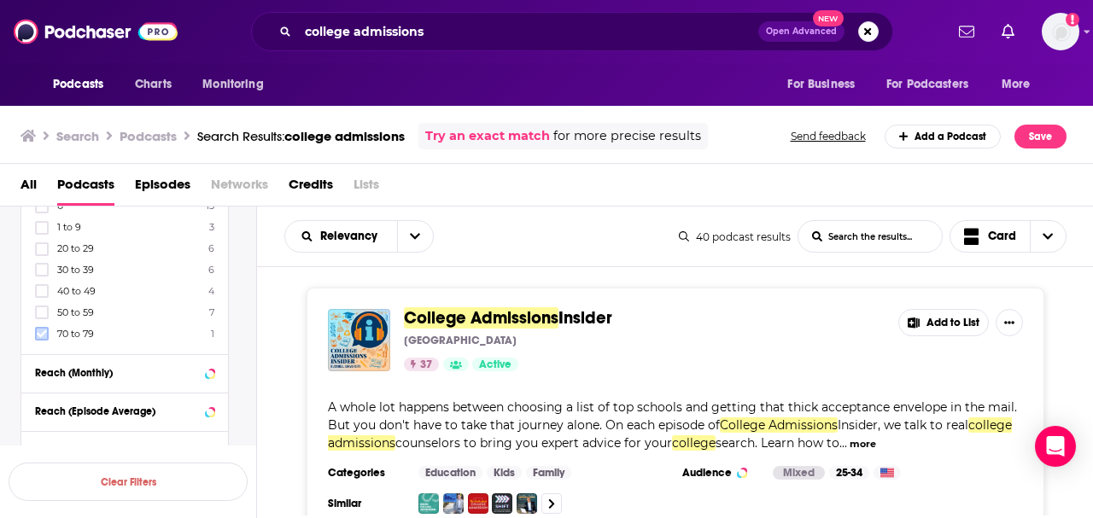
click at [41, 334] on icon at bounding box center [42, 334] width 10 height 10
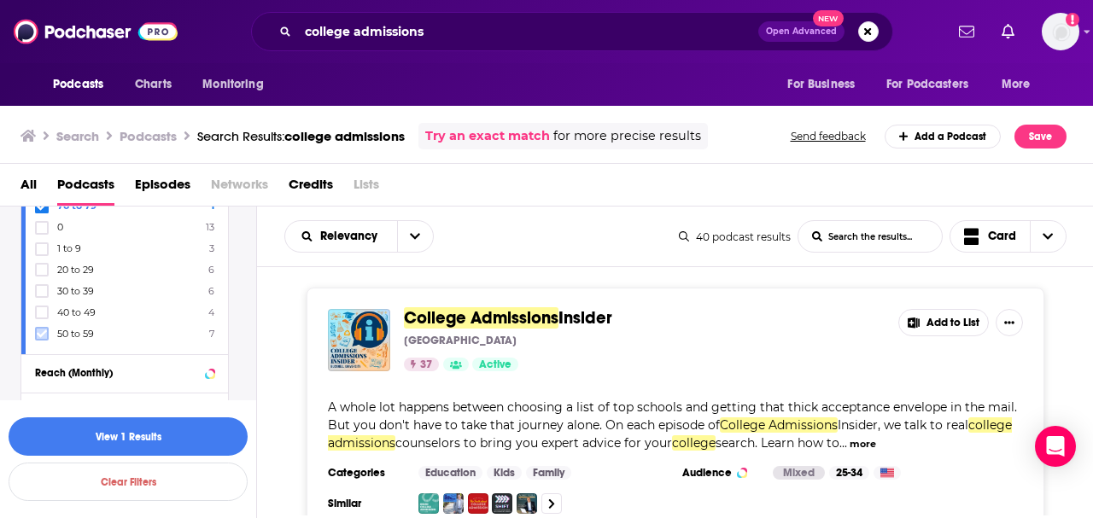
click at [41, 331] on icon at bounding box center [42, 334] width 10 height 8
click at [114, 442] on button "View 8 Results" at bounding box center [128, 437] width 239 height 38
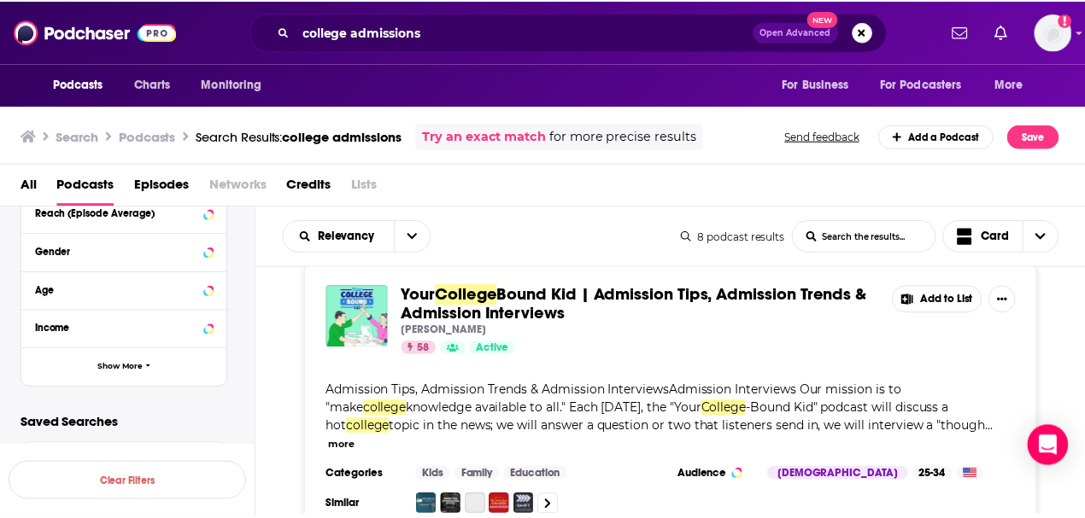
scroll to position [854, 0]
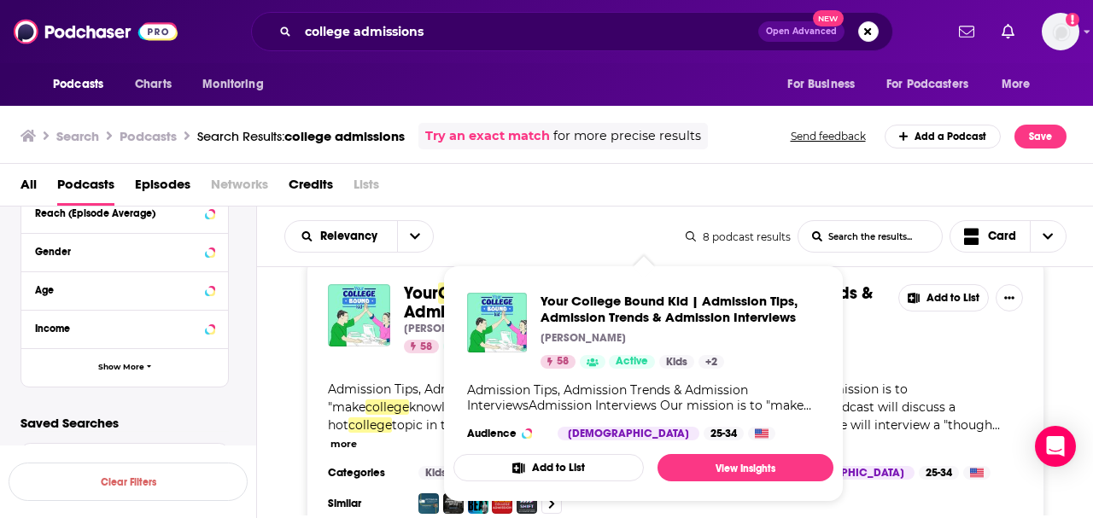
click at [434, 287] on span "Bound Kid | Admission Tips, Admission Trends & Admission Interviews" at bounding box center [638, 303] width 469 height 40
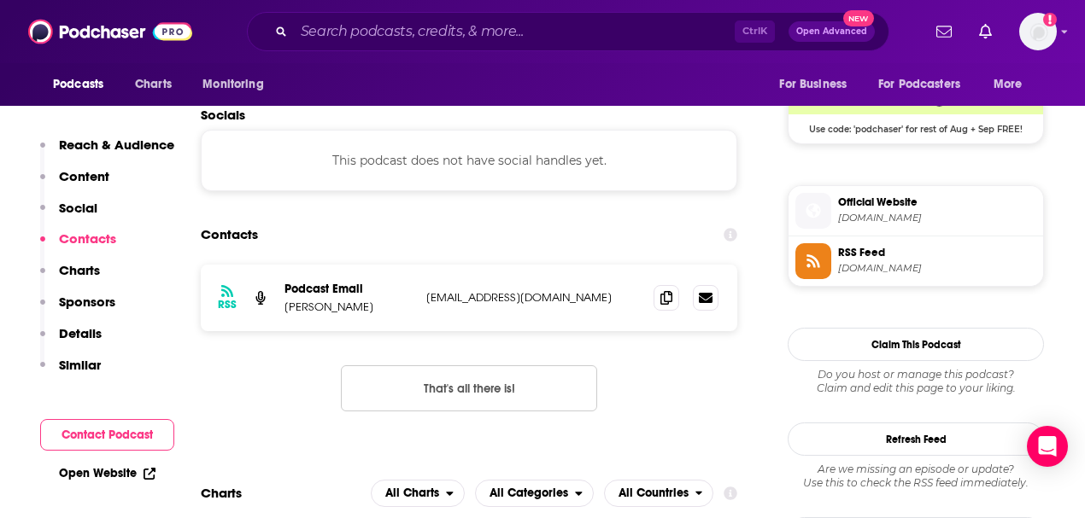
scroll to position [1423, 0]
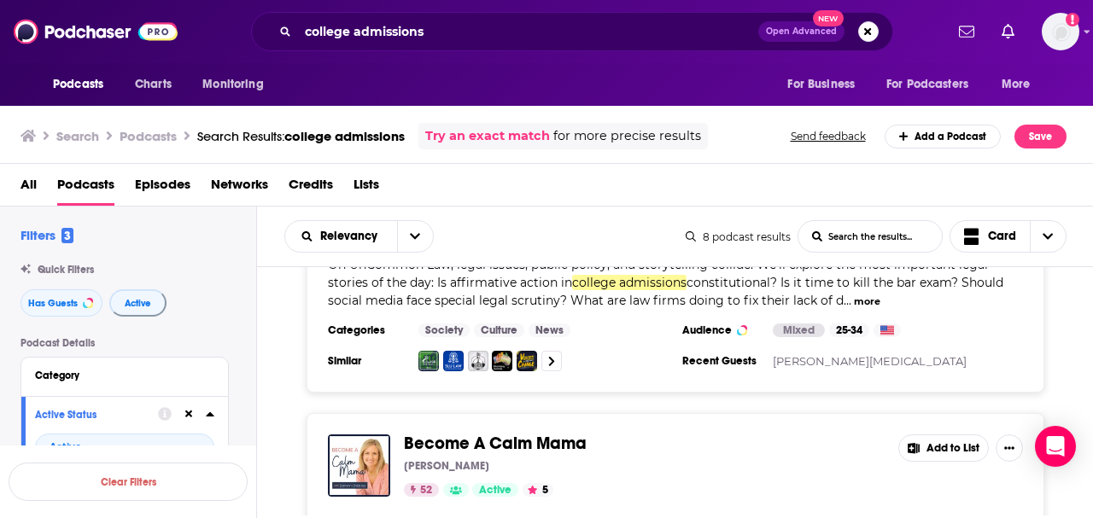
scroll to position [1392, 0]
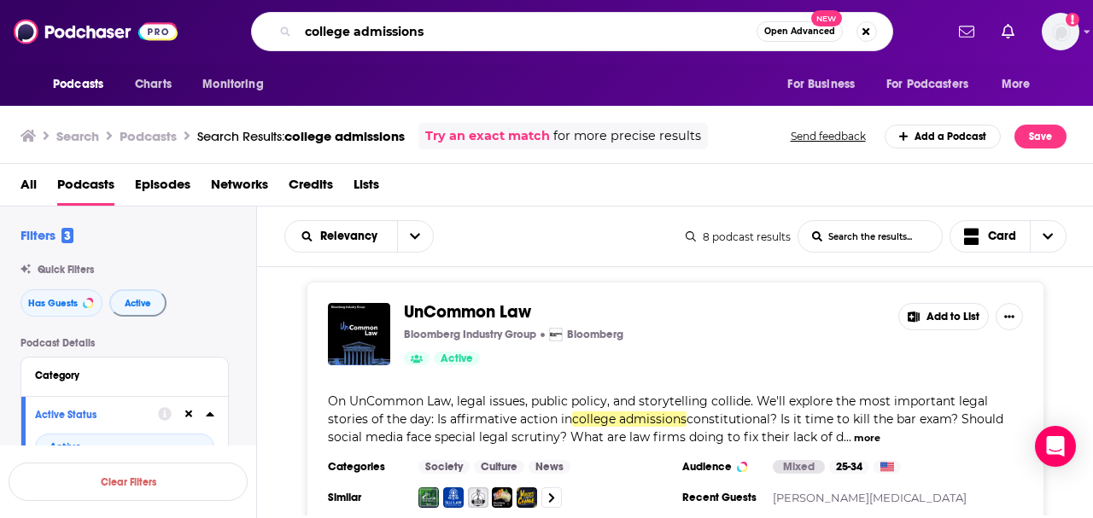
drag, startPoint x: 466, startPoint y: 38, endPoint x: 355, endPoint y: 44, distance: 110.3
click at [355, 44] on input "college admissions" at bounding box center [527, 31] width 459 height 27
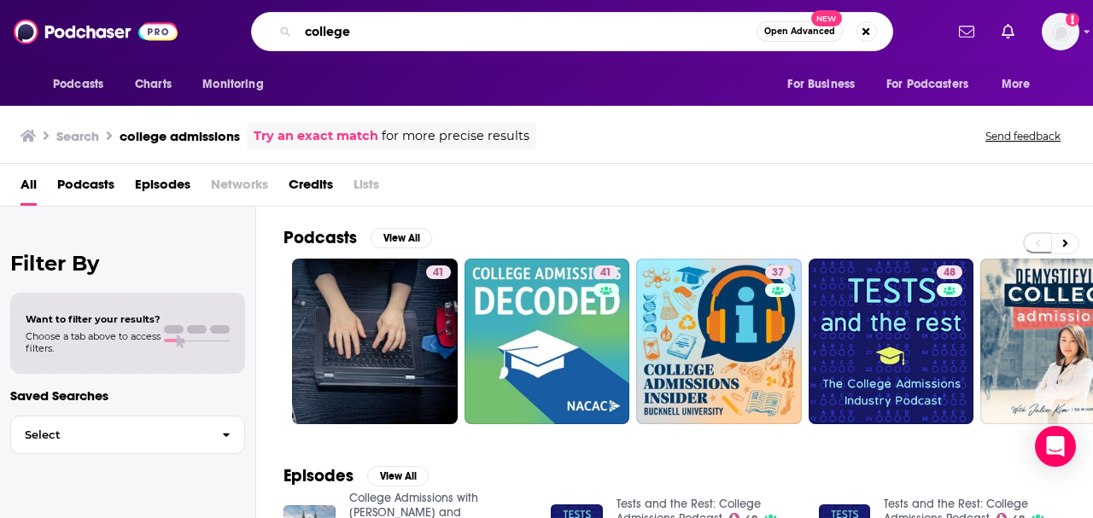
type input "college"
